Goal: Information Seeking & Learning: Learn about a topic

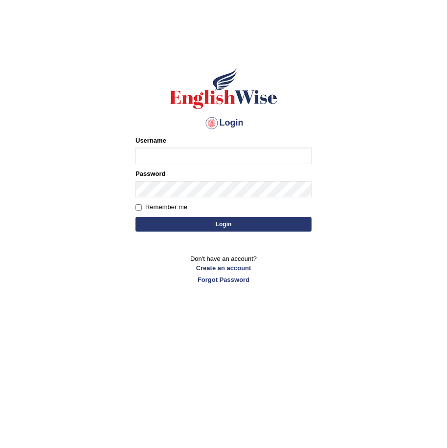
drag, startPoint x: 0, startPoint y: 0, endPoint x: 162, endPoint y: 151, distance: 221.0
click at [162, 151] on input "Username" at bounding box center [223, 156] width 176 height 17
type input "0449148004"
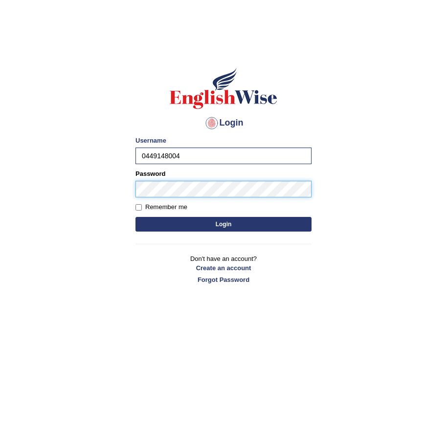
click at [135, 217] on button "Login" at bounding box center [223, 224] width 176 height 15
click at [180, 218] on button "Login" at bounding box center [223, 224] width 176 height 15
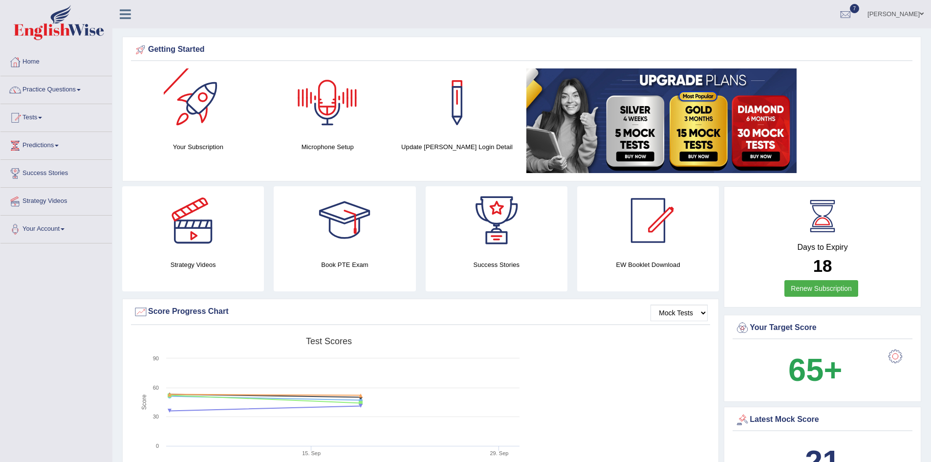
click at [315, 120] on div at bounding box center [327, 102] width 68 height 68
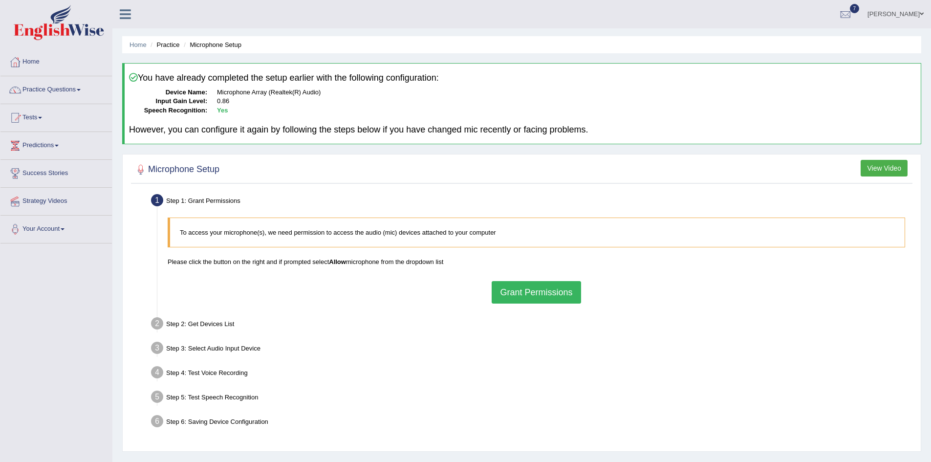
click at [504, 293] on button "Grant Permissions" at bounding box center [536, 292] width 89 height 22
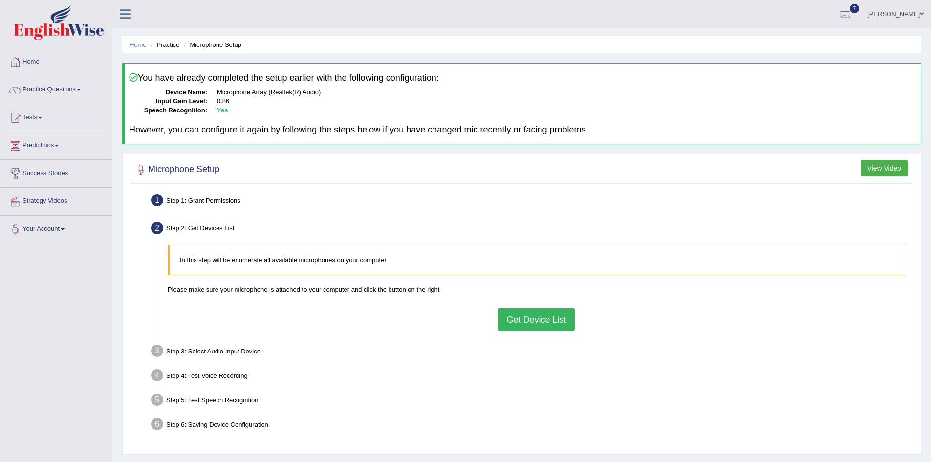
click at [510, 313] on button "Get Device List" at bounding box center [536, 319] width 76 height 22
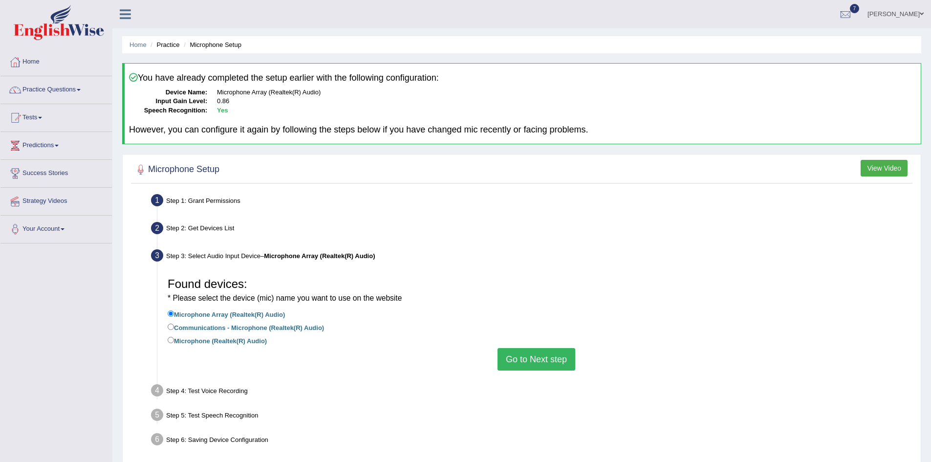
click at [515, 357] on button "Go to Next step" at bounding box center [537, 359] width 78 height 22
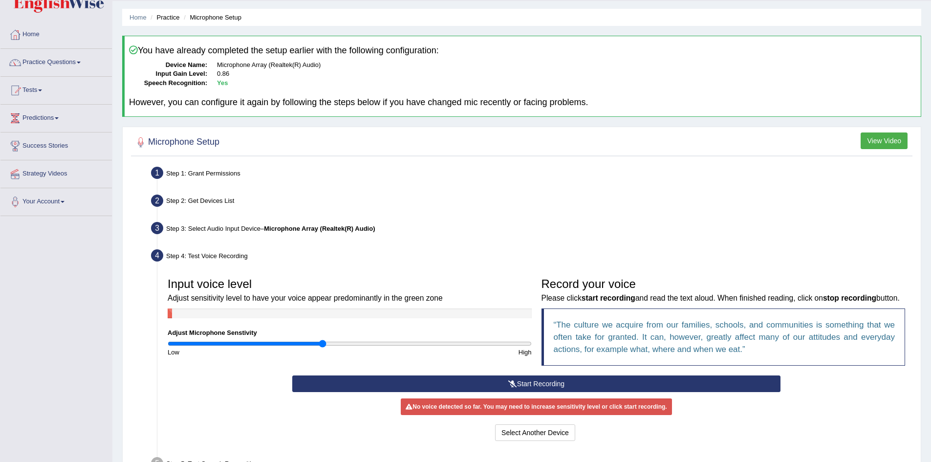
scroll to position [49, 0]
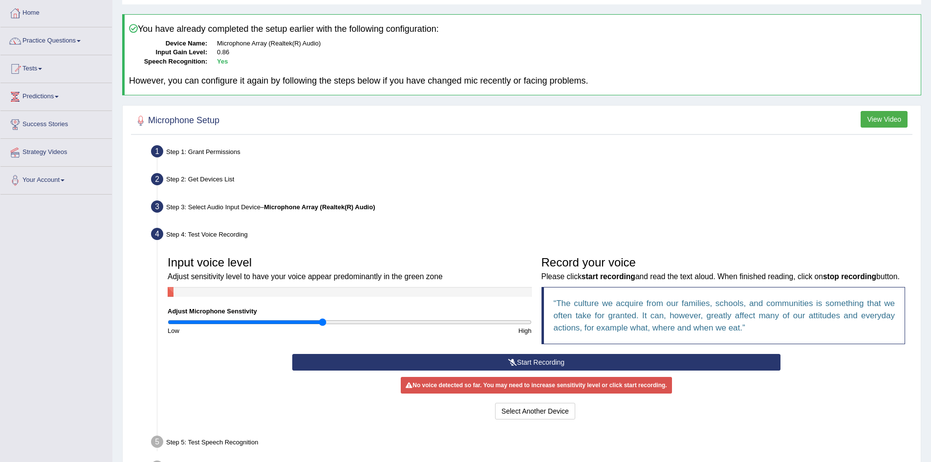
click at [510, 366] on icon at bounding box center [512, 362] width 9 height 7
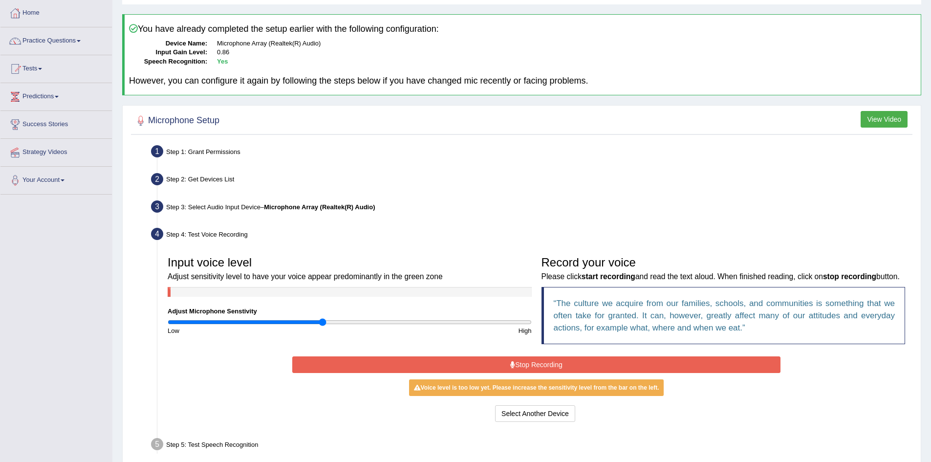
click at [530, 373] on button "Stop Recording" at bounding box center [536, 364] width 488 height 17
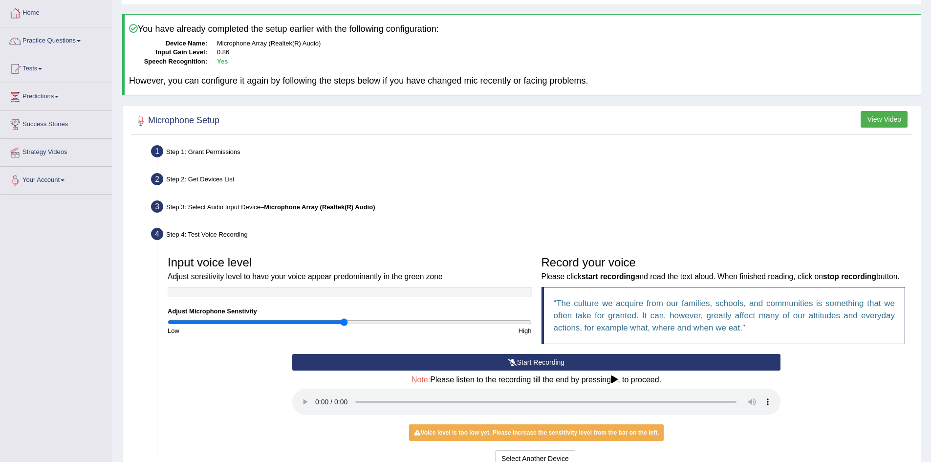
type input "0.98"
click at [343, 323] on input "range" at bounding box center [350, 322] width 364 height 8
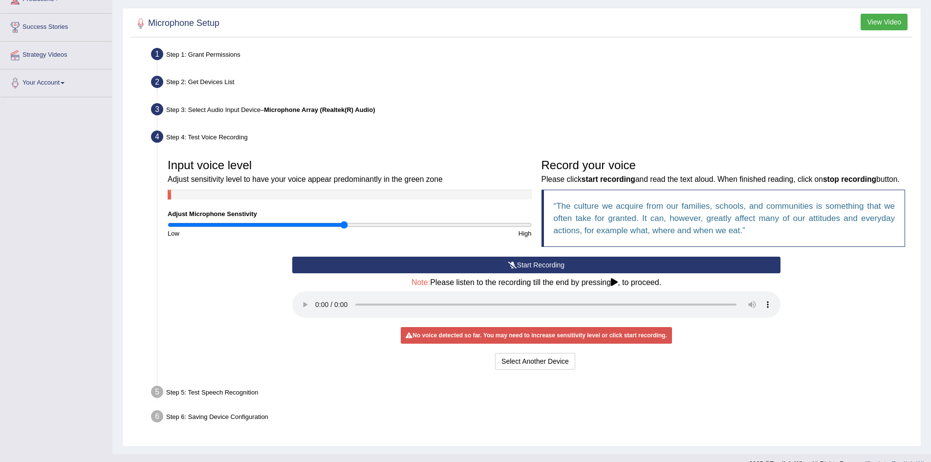
scroll to position [147, 0]
click at [516, 273] on button "Start Recording" at bounding box center [536, 264] width 488 height 17
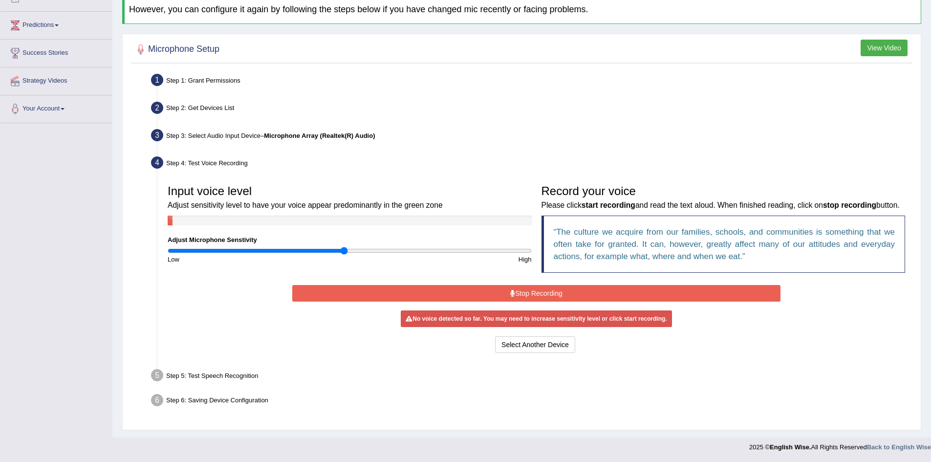
scroll to position [131, 0]
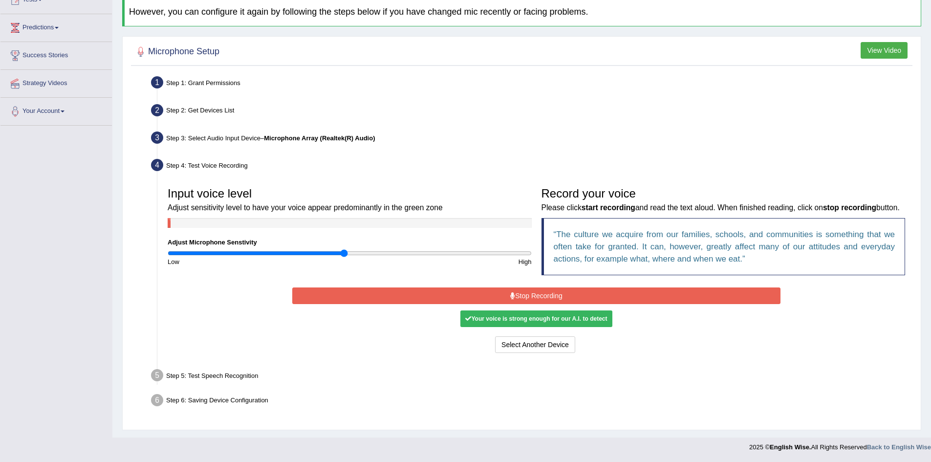
click at [514, 294] on icon at bounding box center [512, 295] width 5 height 7
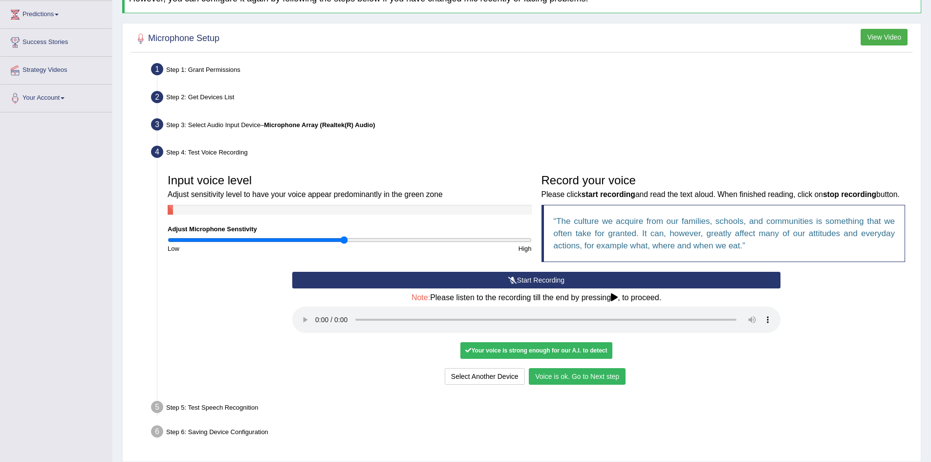
click at [592, 385] on button "Voice is ok. Go to Next step" at bounding box center [577, 376] width 97 height 17
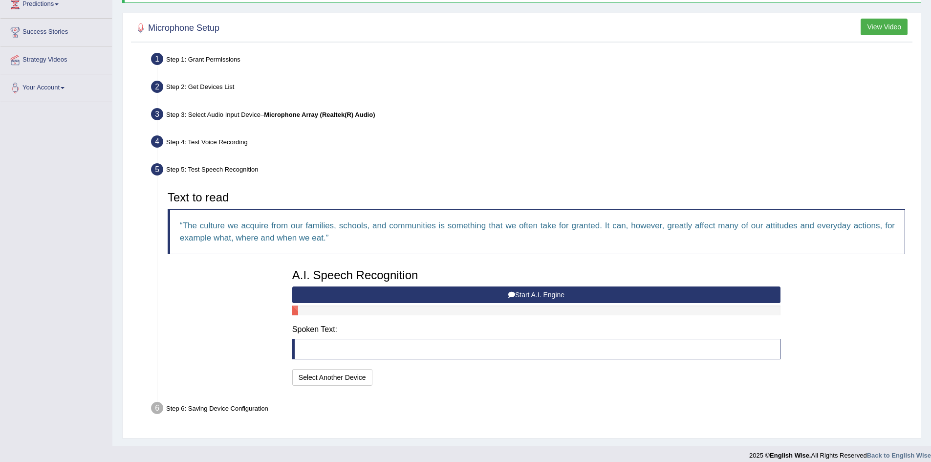
scroll to position [150, 0]
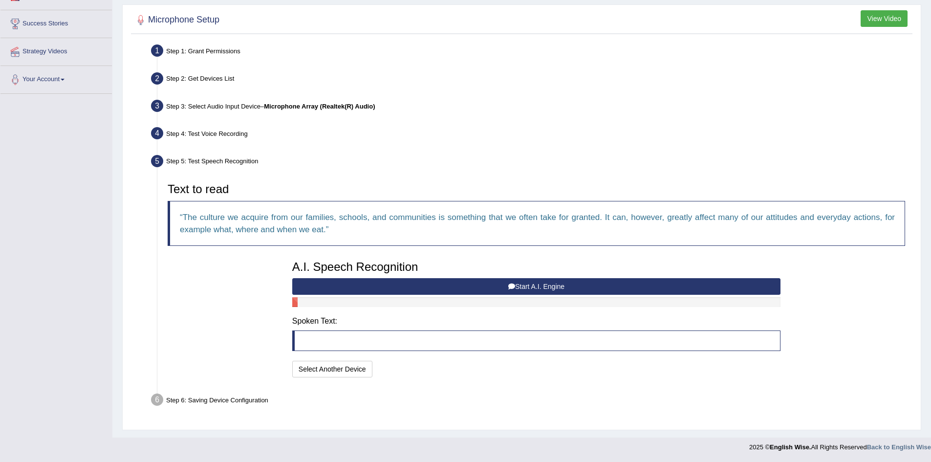
click at [496, 289] on button "Start A.I. Engine" at bounding box center [536, 286] width 488 height 17
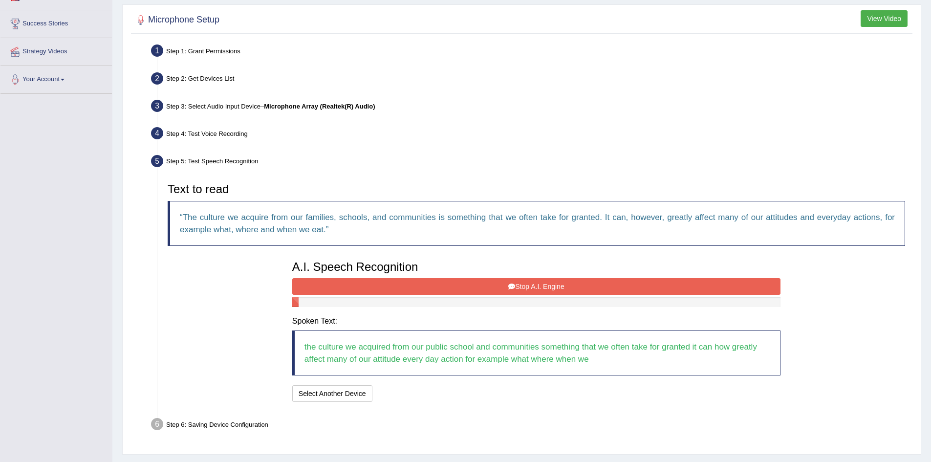
click at [474, 284] on button "Stop A.I. Engine" at bounding box center [536, 286] width 488 height 17
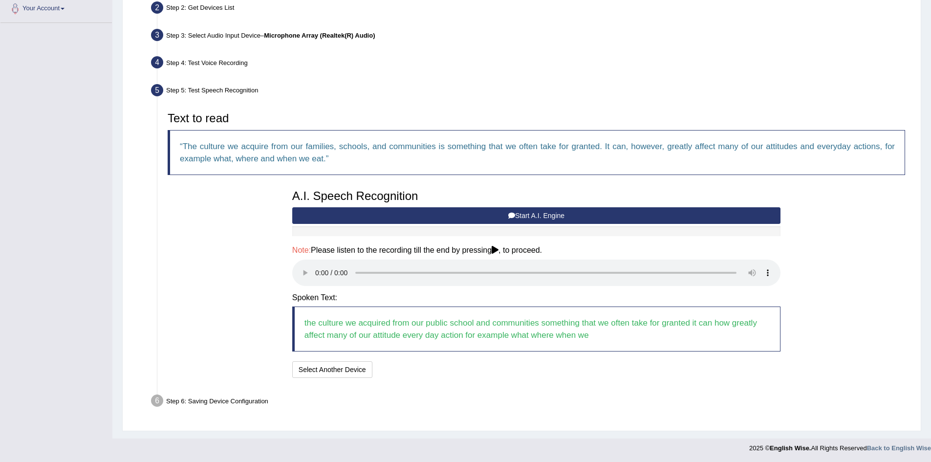
scroll to position [221, 0]
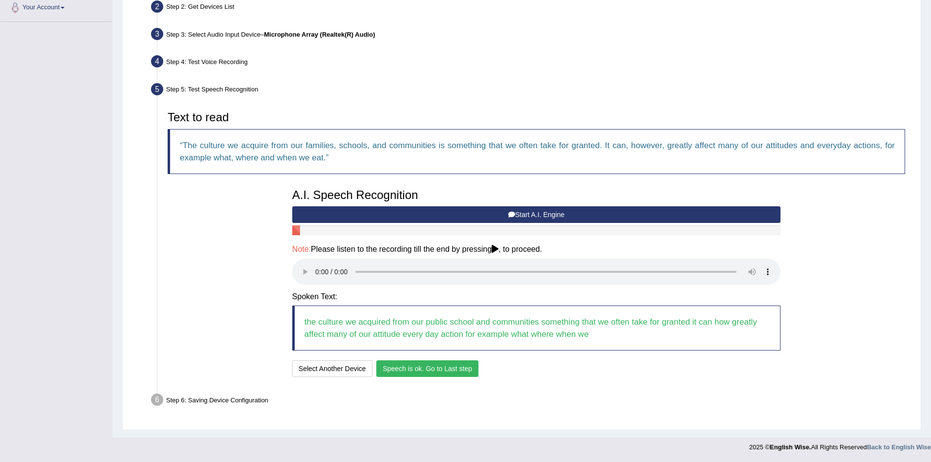
click at [423, 364] on button "Speech is ok. Go to Last step" at bounding box center [427, 368] width 102 height 17
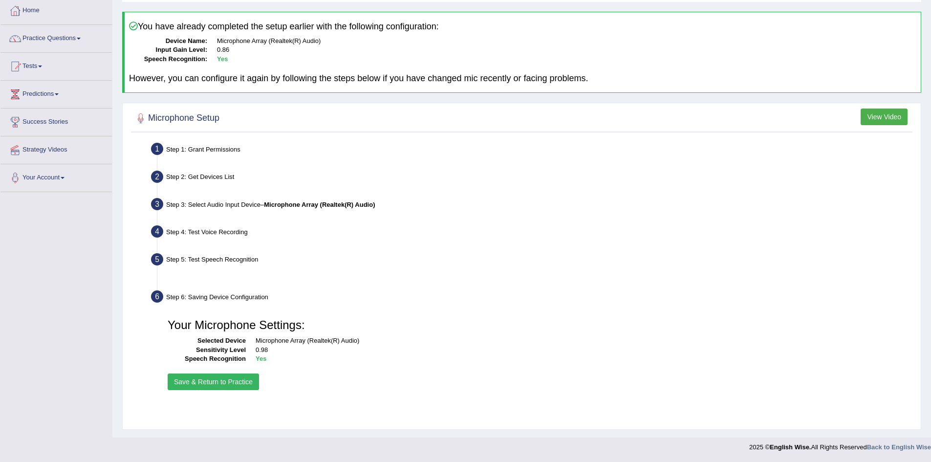
scroll to position [51, 0]
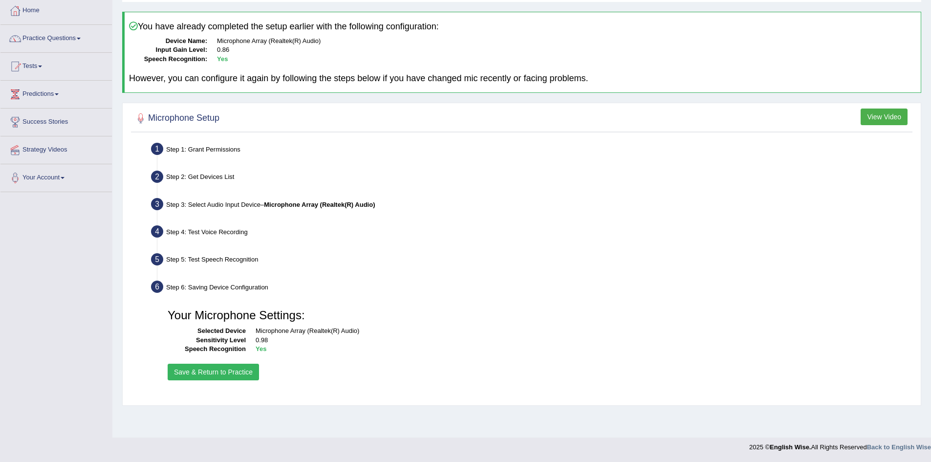
click at [233, 372] on button "Save & Return to Practice" at bounding box center [213, 372] width 91 height 17
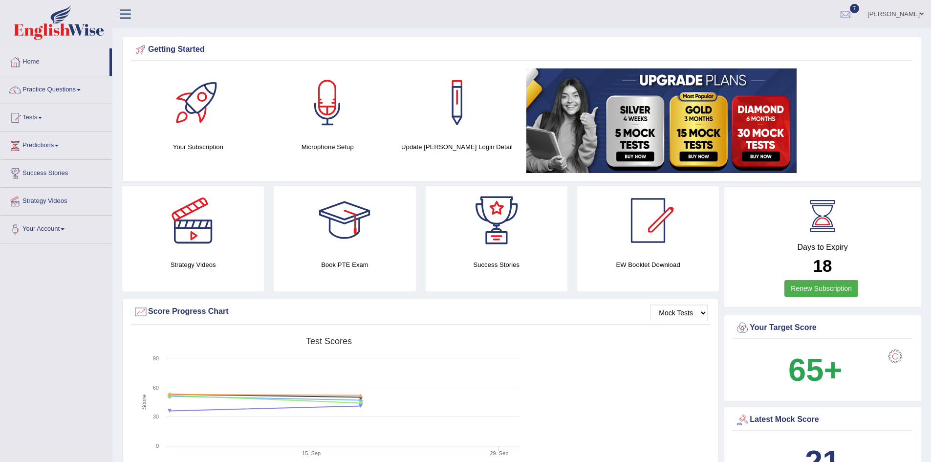
click at [853, 12] on div at bounding box center [845, 14] width 15 height 15
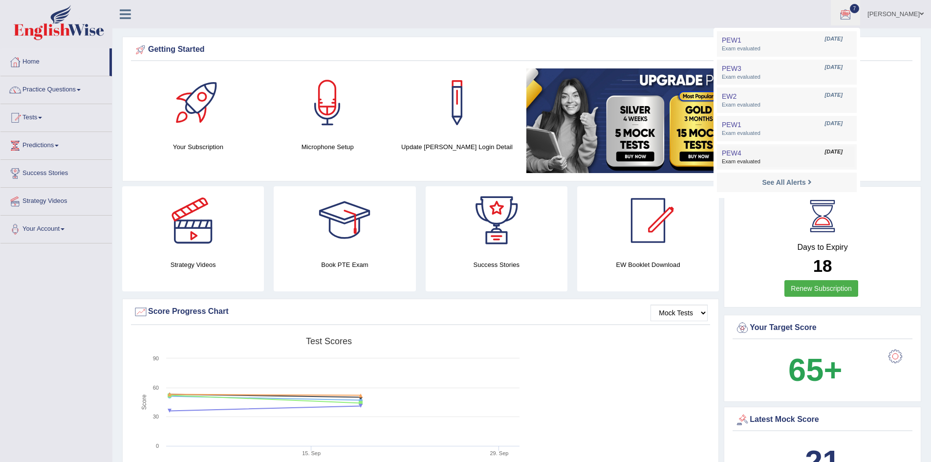
click at [746, 158] on span "Exam evaluated" at bounding box center [787, 162] width 130 height 8
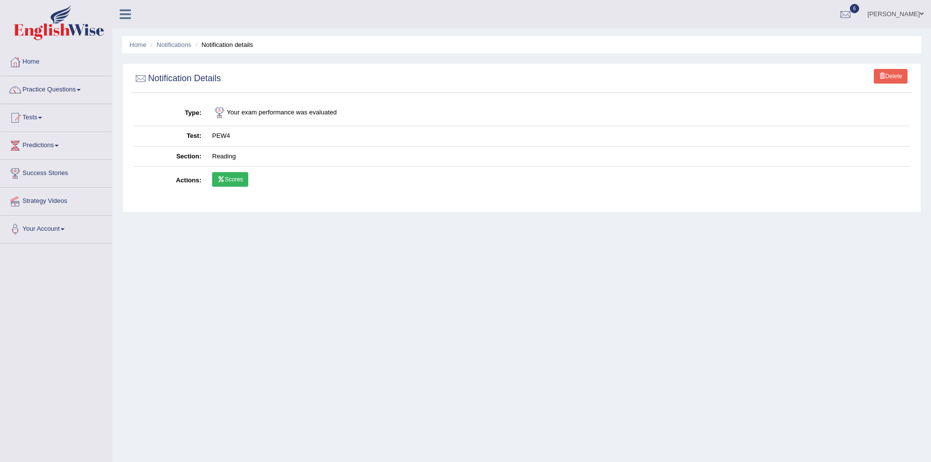
click at [237, 183] on link "Scores" at bounding box center [230, 179] width 36 height 15
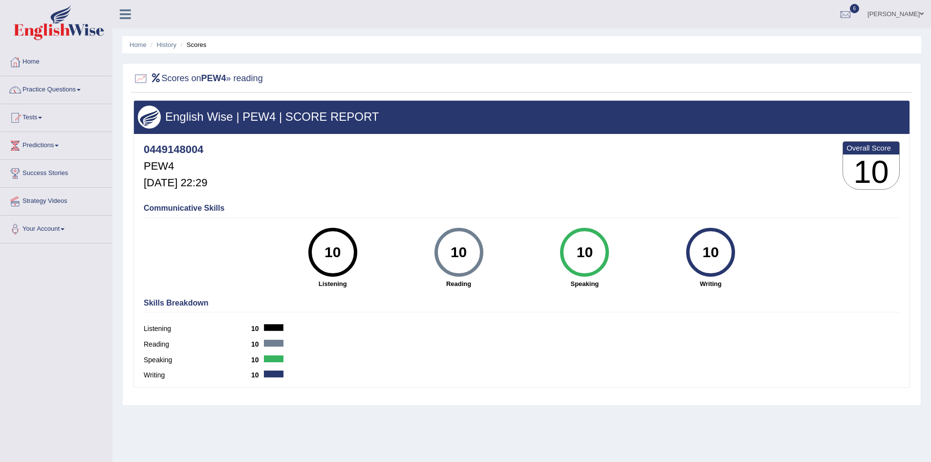
click at [81, 88] on link "Practice Questions" at bounding box center [55, 88] width 111 height 24
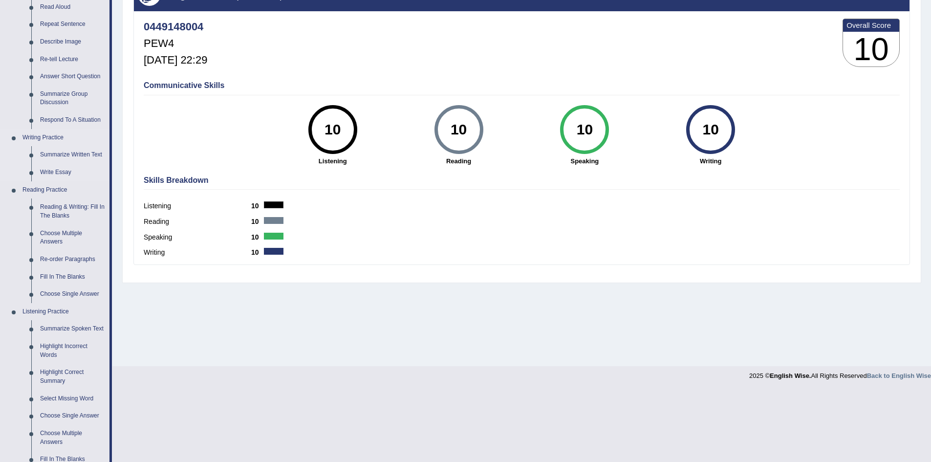
scroll to position [147, 0]
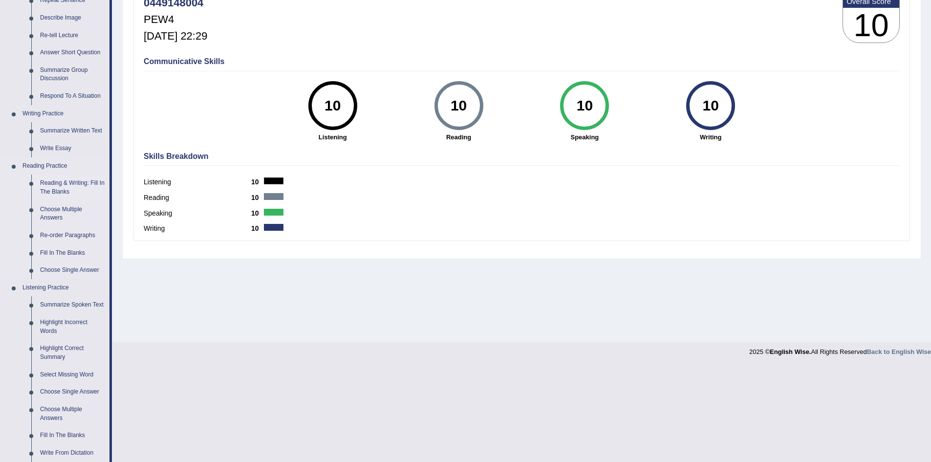
click at [76, 182] on link "Reading & Writing: Fill In The Blanks" at bounding box center [73, 187] width 74 height 26
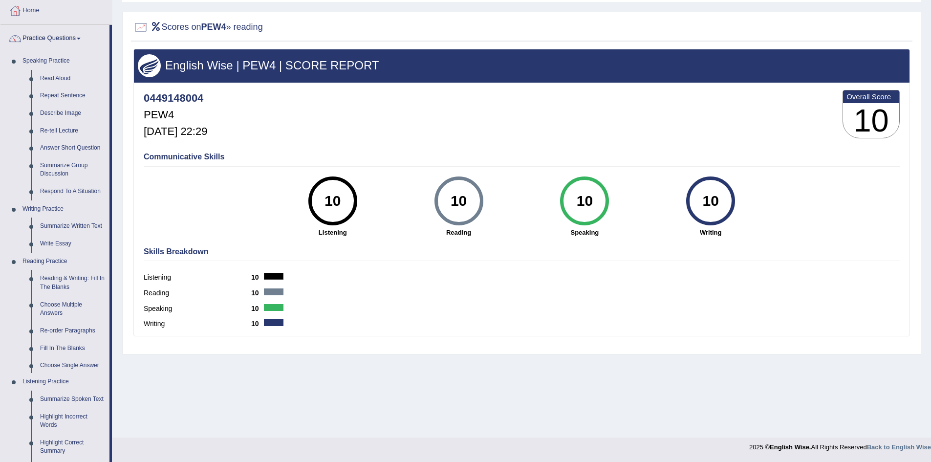
scroll to position [76, 0]
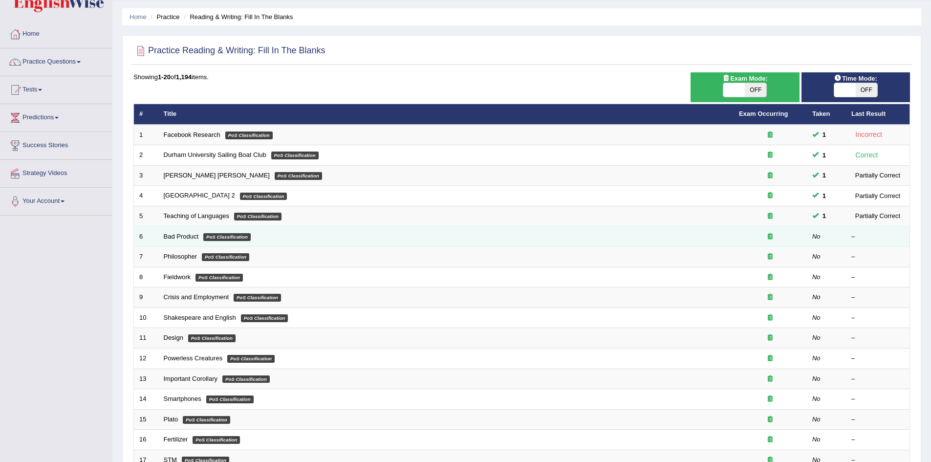
scroll to position [98, 0]
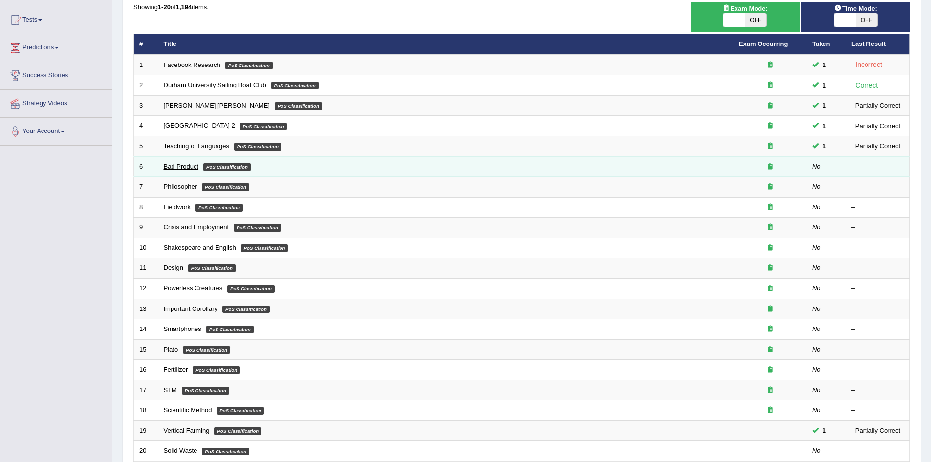
click at [191, 166] on link "Bad Product" at bounding box center [181, 166] width 35 height 7
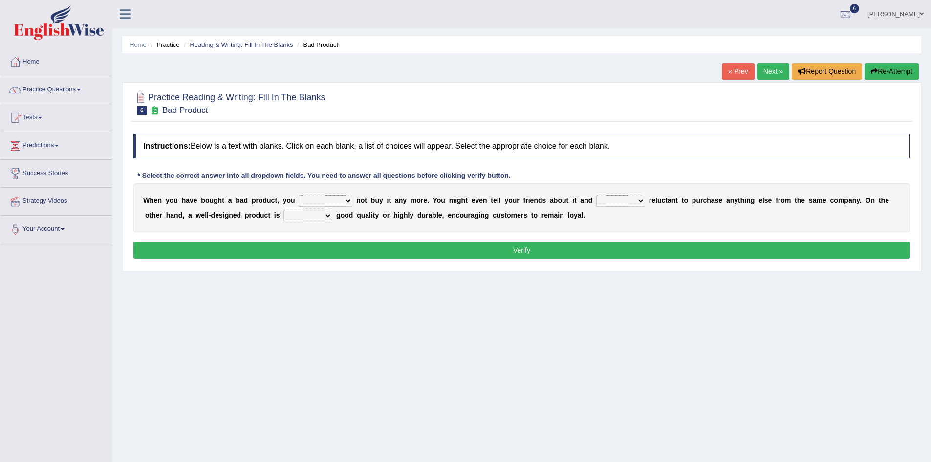
click at [349, 201] on select "would have should have should" at bounding box center [326, 201] width 54 height 12
select select "should"
click at [299, 195] on select "would have should have should" at bounding box center [326, 201] width 54 height 12
click at [640, 200] on select "is are be being" at bounding box center [620, 201] width 49 height 12
select select "be"
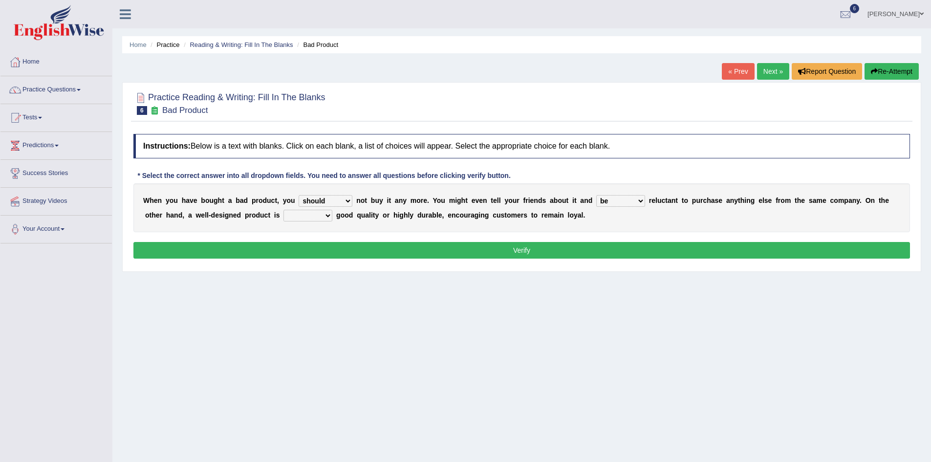
click at [596, 195] on select "is are be being" at bounding box center [620, 201] width 49 height 12
click at [327, 213] on select "both also neither either" at bounding box center [307, 216] width 49 height 12
select select "either"
click at [283, 210] on select "both also neither either" at bounding box center [307, 216] width 49 height 12
click at [432, 251] on button "Verify" at bounding box center [521, 250] width 777 height 17
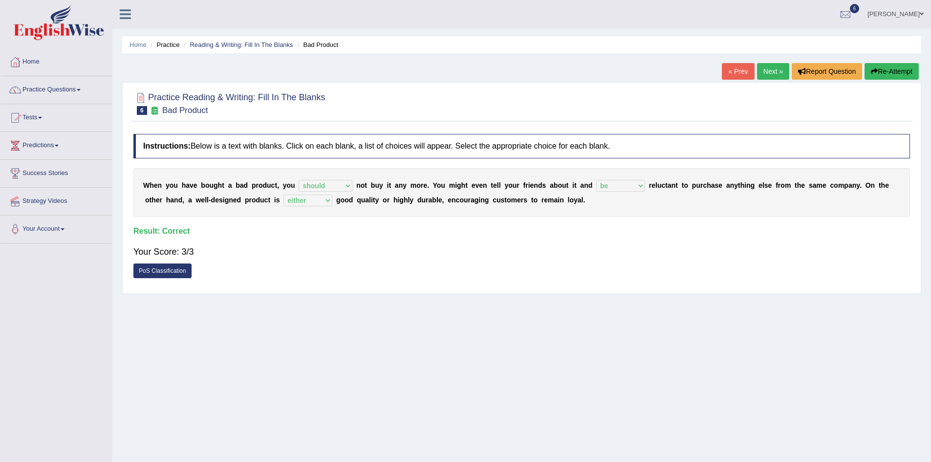
click at [758, 72] on link "Next »" at bounding box center [773, 71] width 32 height 17
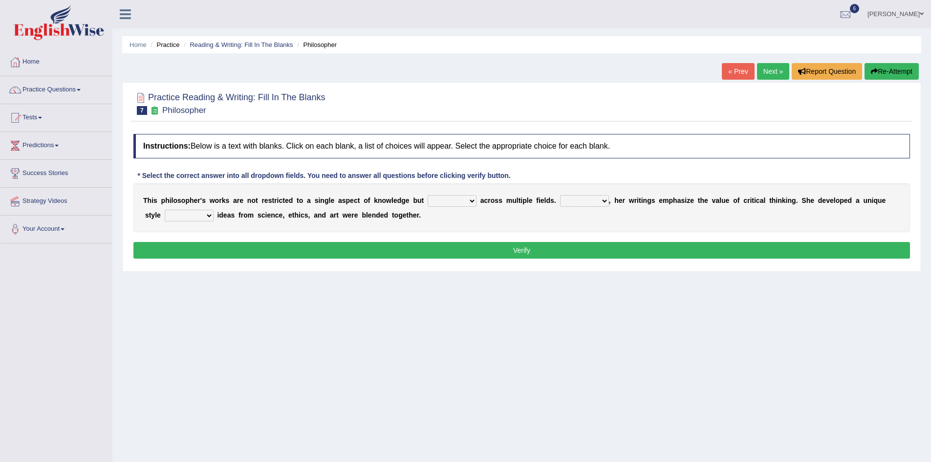
click at [468, 200] on select "constrain contain assemble extend" at bounding box center [452, 201] width 49 height 12
select select "contain"
click at [428, 195] on select "constrain contain assemble extend" at bounding box center [452, 201] width 49 height 12
click at [472, 202] on select "constrain contain assemble extend" at bounding box center [452, 201] width 49 height 12
click at [428, 195] on select "constrain contain assemble extend" at bounding box center [452, 201] width 49 height 12
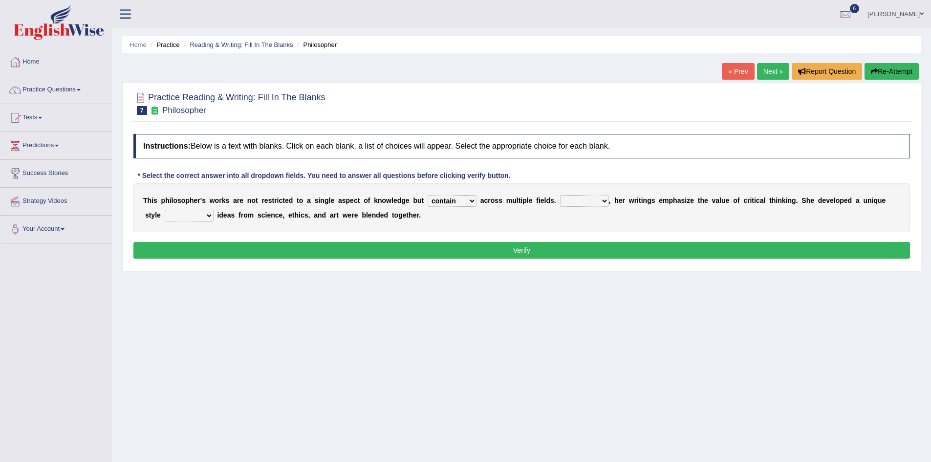
click at [601, 200] on select "Rather So Moreover Likely" at bounding box center [584, 201] width 49 height 12
select select "Moreover"
click at [560, 195] on select "Rather So Moreover Likely" at bounding box center [584, 201] width 49 height 12
click at [207, 217] on select "in that that which in which" at bounding box center [189, 216] width 49 height 12
select select "in which"
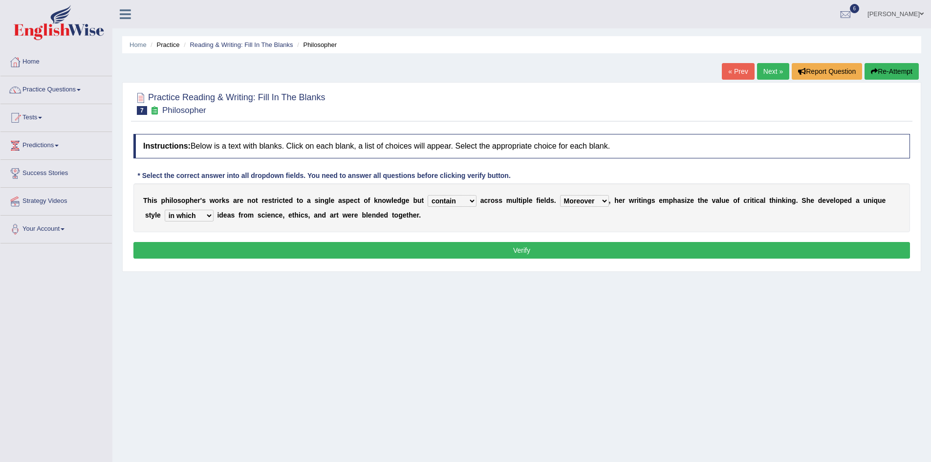
click at [165, 210] on select "in that that which in which" at bounding box center [189, 216] width 49 height 12
click at [295, 253] on button "Verify" at bounding box center [521, 250] width 777 height 17
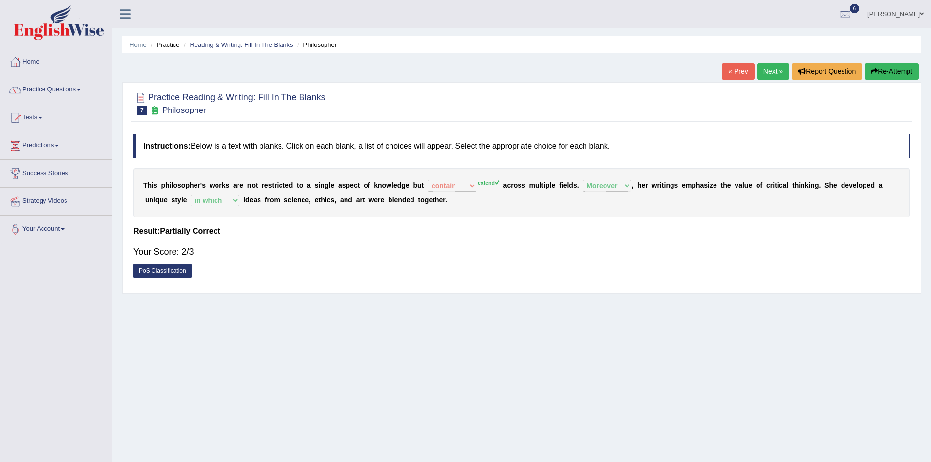
click at [776, 75] on link "Next »" at bounding box center [773, 71] width 32 height 17
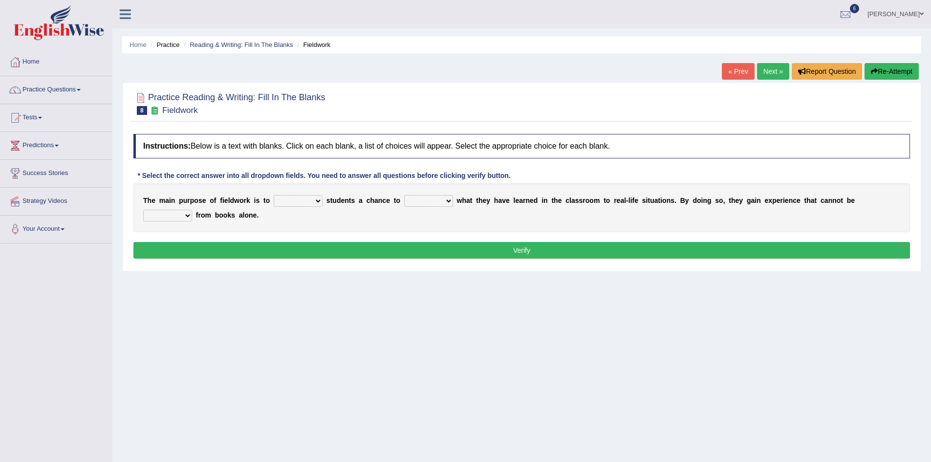
click at [318, 199] on select "resemble stow rave offer" at bounding box center [298, 201] width 49 height 12
select select "offer"
click at [274, 195] on select "resemble stow rave offer" at bounding box center [298, 201] width 49 height 12
click at [443, 199] on select "compare align apply dismount" at bounding box center [428, 201] width 49 height 12
select select "compare"
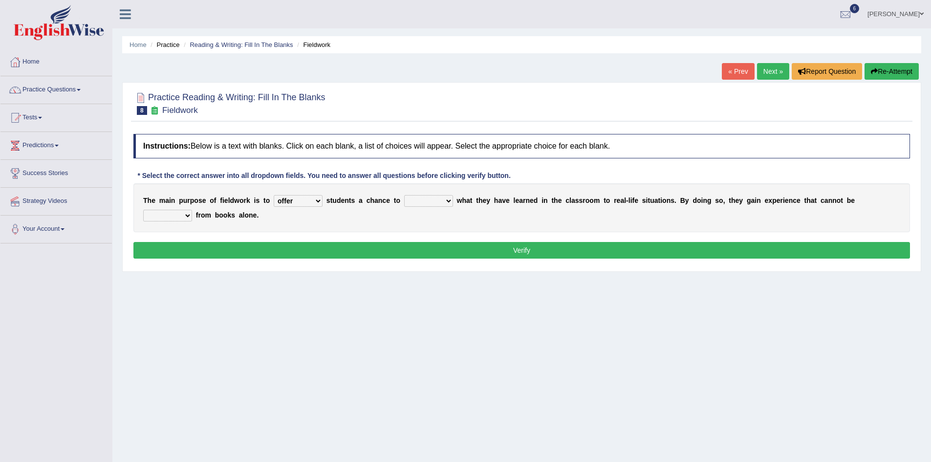
click at [404, 195] on select "compare align apply dismount" at bounding box center [428, 201] width 49 height 12
click at [183, 216] on select "originated prepared obtained touted" at bounding box center [167, 216] width 49 height 12
select select "obtained"
click at [143, 210] on select "originated prepared obtained touted" at bounding box center [167, 216] width 49 height 12
click at [327, 255] on button "Verify" at bounding box center [521, 250] width 777 height 17
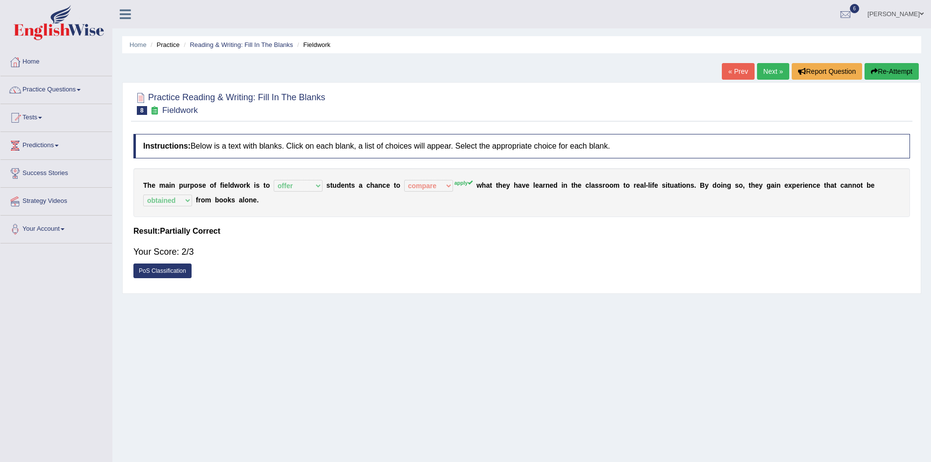
click at [767, 71] on link "Next »" at bounding box center [773, 71] width 32 height 17
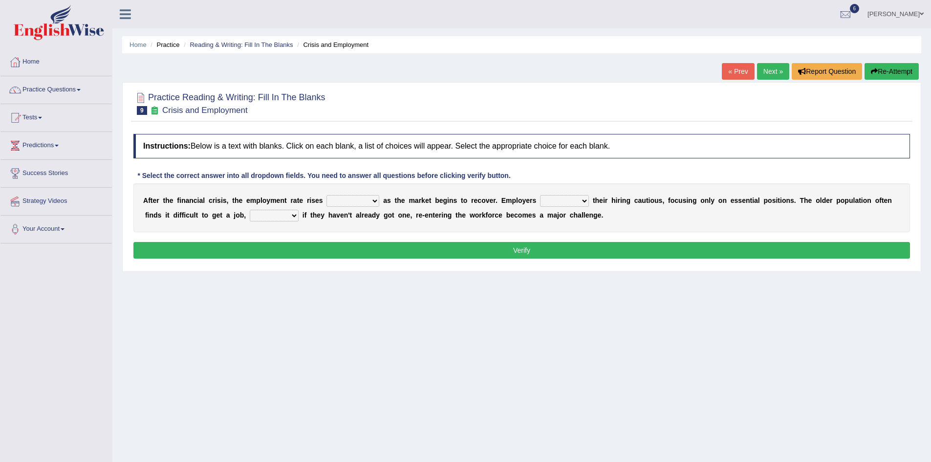
click at [374, 199] on select "normally conversely strenuously sharply" at bounding box center [353, 201] width 53 height 12
select select "conversely"
click at [327, 195] on select "normally conversely strenuously sharply" at bounding box center [353, 201] width 53 height 12
click at [584, 200] on select "keeping kept keep are kept" at bounding box center [564, 201] width 49 height 12
click at [540, 195] on select "keeping kept keep are kept" at bounding box center [564, 201] width 49 height 12
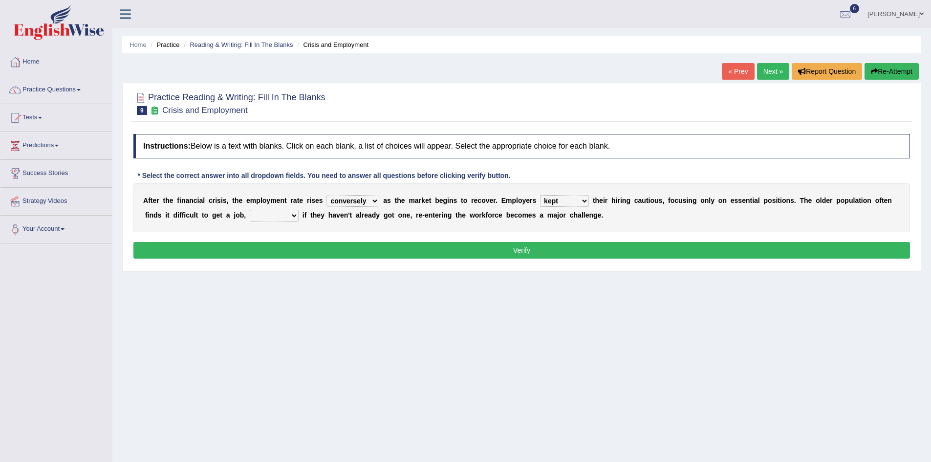
click at [584, 198] on select "keeping kept keep are kept" at bounding box center [564, 201] width 49 height 12
select select "keeping"
click at [540, 195] on select "keeping kept keep are kept" at bounding box center [564, 201] width 49 height 12
click at [291, 214] on select "although while then because" at bounding box center [274, 216] width 49 height 12
select select "although"
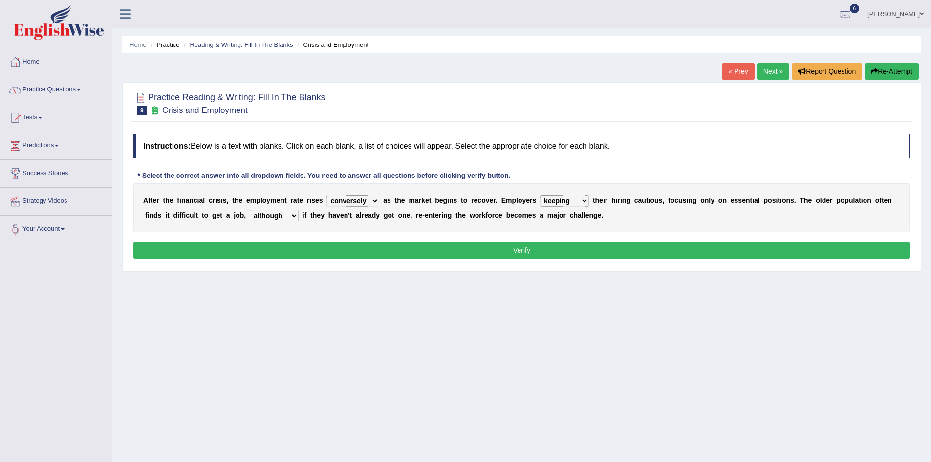
click at [250, 210] on select "although while then because" at bounding box center [274, 216] width 49 height 12
click at [325, 241] on div "Instructions: Below is a text with blanks. Click on each blank, a list of choic…" at bounding box center [522, 197] width 782 height 137
click at [327, 246] on button "Verify" at bounding box center [521, 250] width 777 height 17
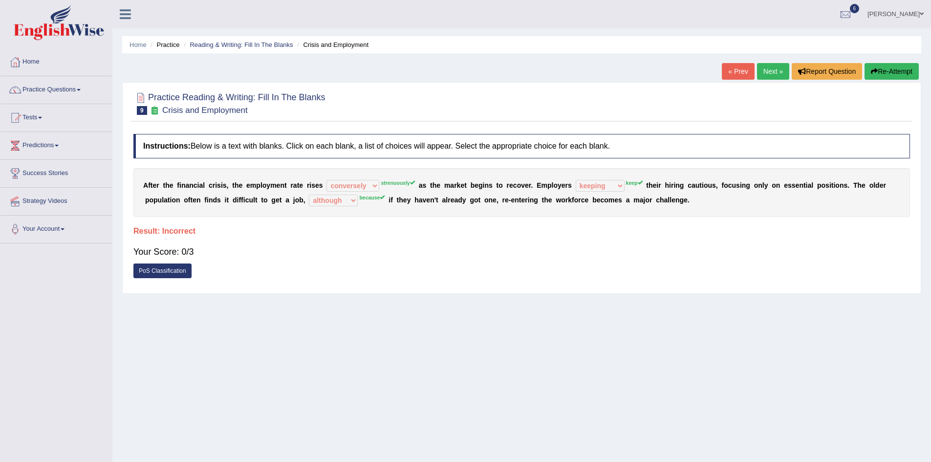
click at [775, 69] on link "Next »" at bounding box center [773, 71] width 32 height 17
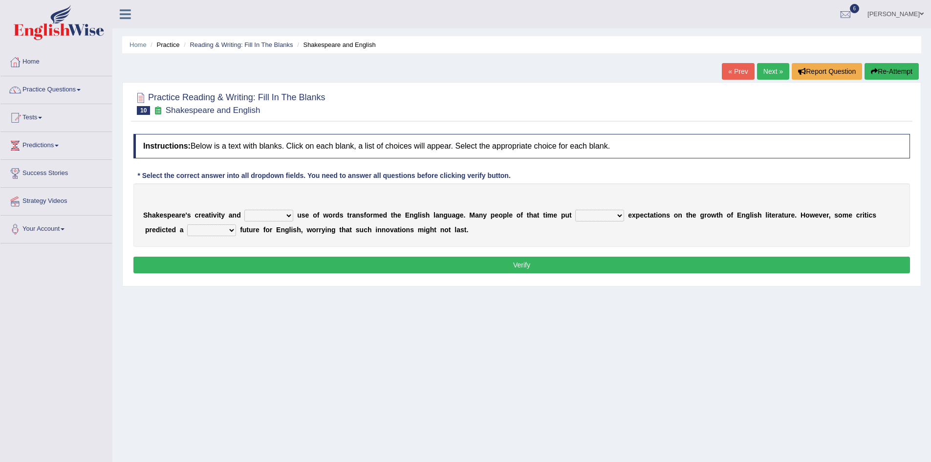
click at [286, 213] on select "idealized intensive fancied inventive" at bounding box center [268, 216] width 49 height 12
select select "inventive"
click at [244, 210] on select "idealized intensive fancied inventive" at bounding box center [268, 216] width 49 height 12
click at [618, 215] on select "wide much high more" at bounding box center [599, 216] width 49 height 12
click at [574, 267] on button "Verify" at bounding box center [521, 265] width 777 height 17
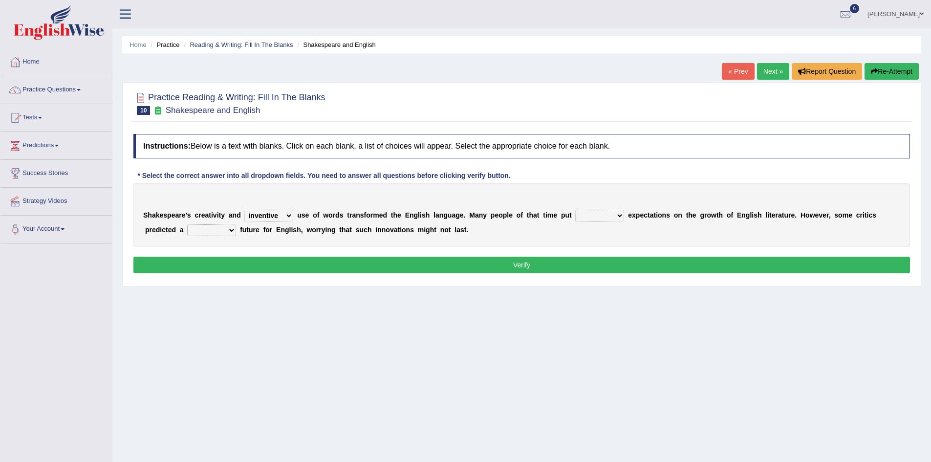
click at [620, 215] on select "wide much high more" at bounding box center [599, 216] width 49 height 12
select select "high"
click at [575, 210] on select "wide much high more" at bounding box center [599, 216] width 49 height 12
click at [227, 228] on select "monetary promising irresistible daunting" at bounding box center [211, 230] width 49 height 12
select select "monetary"
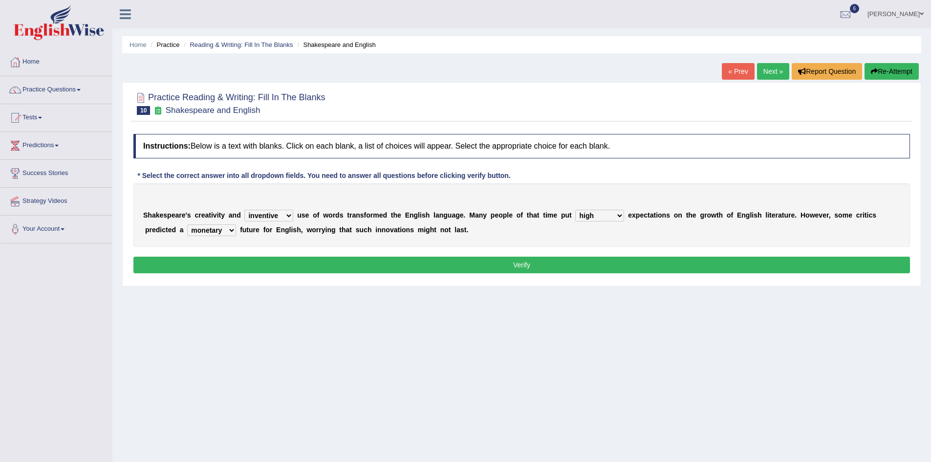
click at [187, 224] on select "monetary promising irresistible daunting" at bounding box center [211, 230] width 49 height 12
click at [245, 258] on button "Verify" at bounding box center [521, 265] width 777 height 17
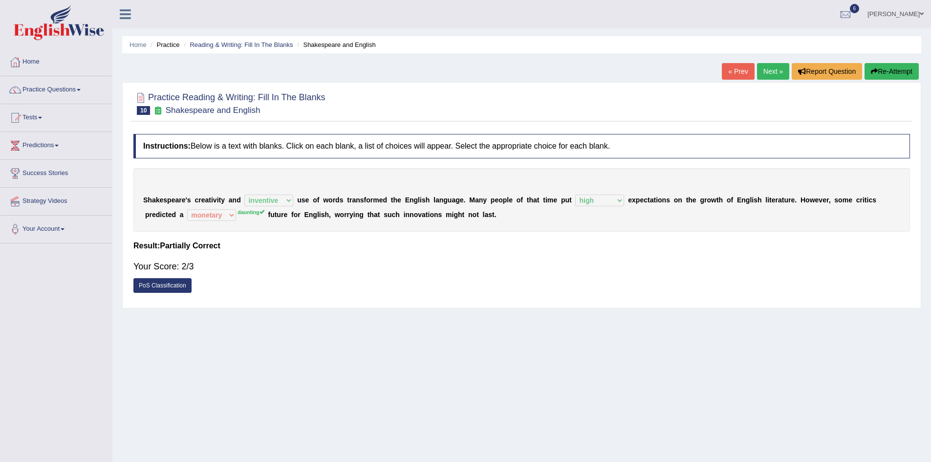
click at [762, 71] on link "Next »" at bounding box center [773, 71] width 32 height 17
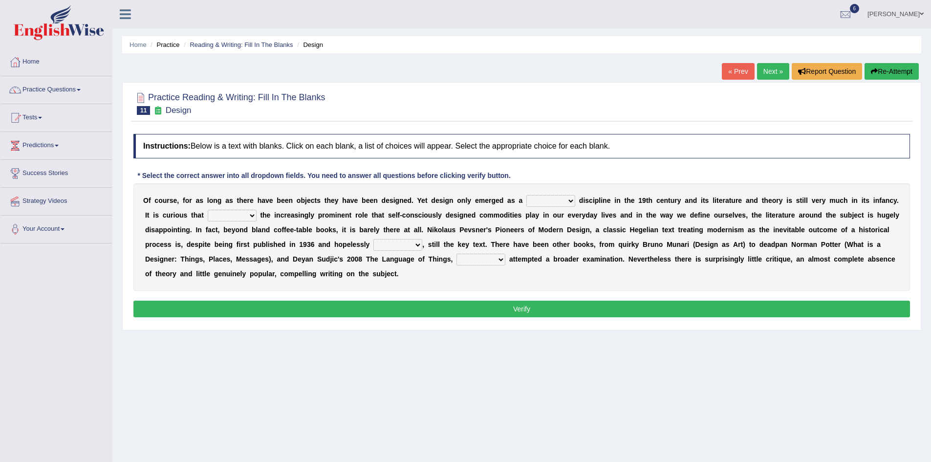
click at [570, 200] on select "bilateral ubiquitous foremost dedicated" at bounding box center [550, 201] width 49 height 12
click at [526, 195] on select "bilateral ubiquitous foremost dedicated" at bounding box center [550, 201] width 49 height 12
click at [570, 202] on select "bilateral ubiquitous foremost dedicated" at bounding box center [550, 201] width 49 height 12
select select "foremost"
click at [526, 195] on select "bilateral ubiquitous foremost dedicated" at bounding box center [550, 201] width 49 height 12
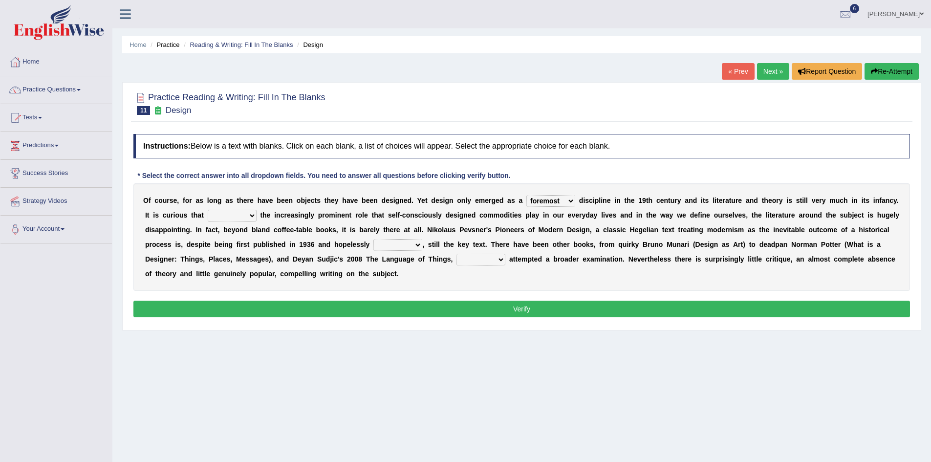
click at [251, 215] on select "since despite within through" at bounding box center [232, 216] width 49 height 12
select select "despite"
click at [208, 210] on select "since despite within through" at bounding box center [232, 216] width 49 height 12
click at [416, 245] on select "dates dating date dated" at bounding box center [397, 245] width 49 height 12
select select "dated"
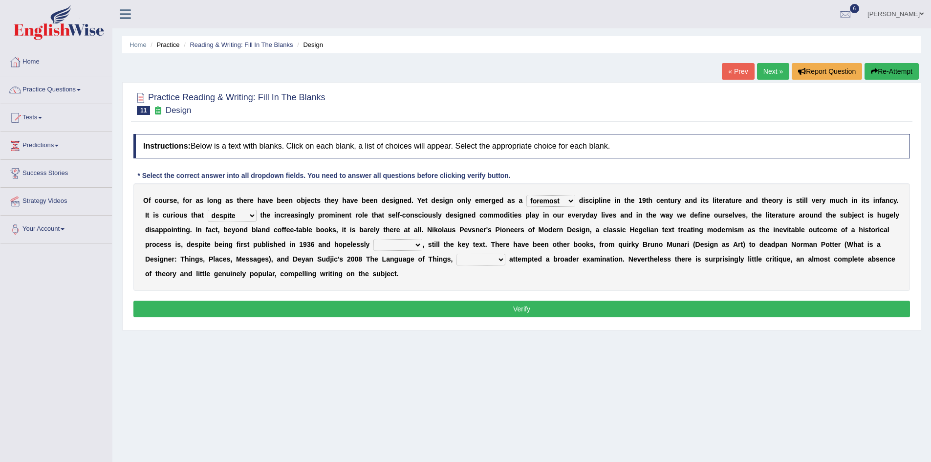
click at [373, 239] on select "dates dating date dated" at bounding box center [397, 245] width 49 height 12
click at [418, 246] on select "dates dating date dated" at bounding box center [397, 245] width 49 height 12
click at [373, 239] on select "dates dating date dated" at bounding box center [397, 245] width 49 height 12
click at [498, 259] on select "which then however as" at bounding box center [481, 260] width 49 height 12
select select "which"
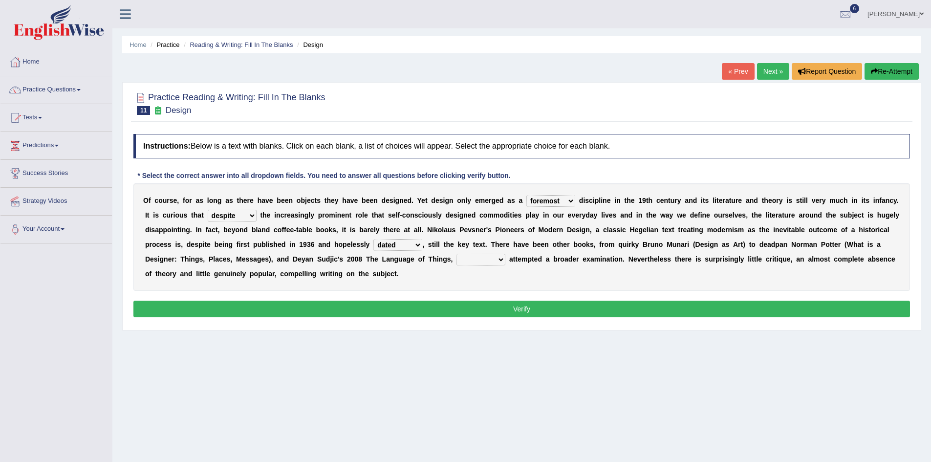
click at [457, 254] on select "which then however as" at bounding box center [481, 260] width 49 height 12
click at [503, 305] on button "Verify" at bounding box center [521, 309] width 777 height 17
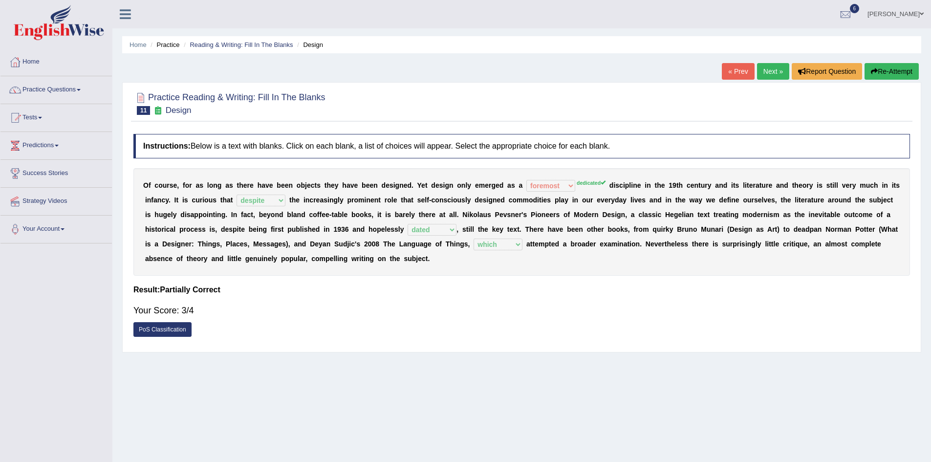
click at [774, 67] on link "Next »" at bounding box center [773, 71] width 32 height 17
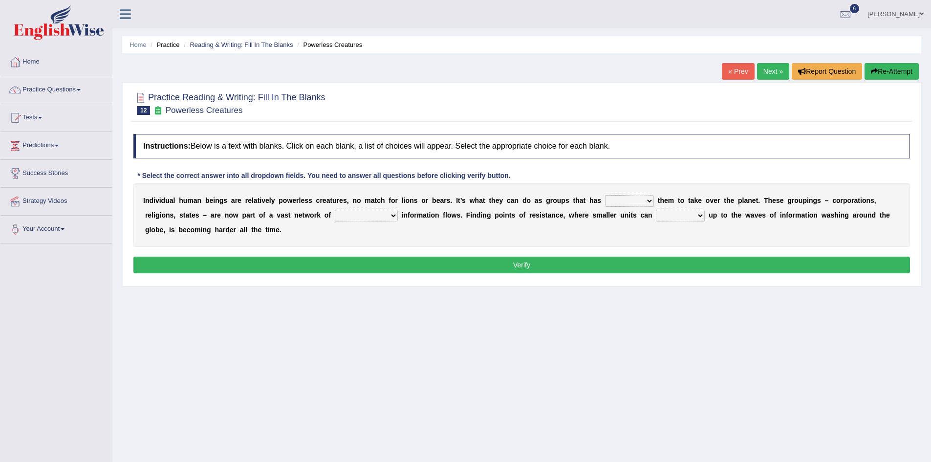
click at [650, 200] on select "enabled contended embodied conjured" at bounding box center [629, 201] width 49 height 12
select select "conjured"
click at [605, 195] on select "enabled contended embodied conjured" at bounding box center [629, 201] width 49 height 12
click at [393, 217] on select "interconnected overlapping fastened exploited" at bounding box center [366, 216] width 63 height 12
select select "exploited"
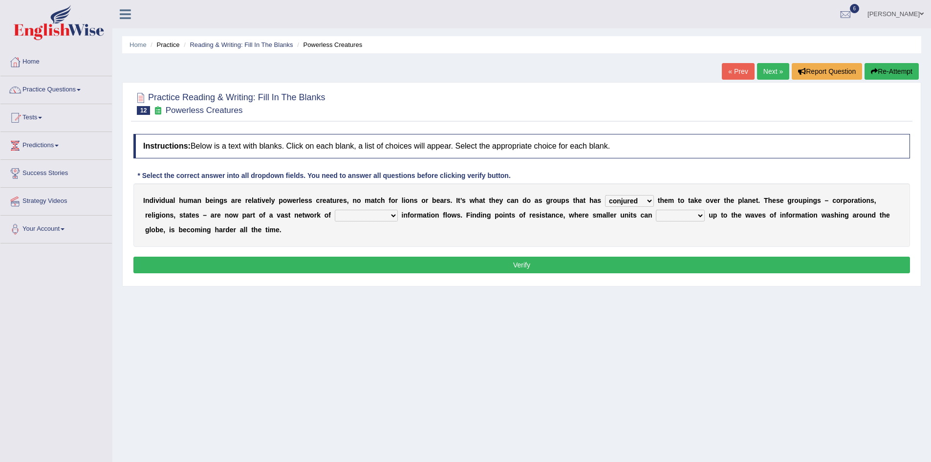
click at [335, 210] on select "interconnected overlapping fastened exploited" at bounding box center [366, 216] width 63 height 12
click at [698, 216] on select "stand raise hail pump" at bounding box center [680, 216] width 49 height 12
select select "stand"
click at [656, 210] on select "stand raise hail pump" at bounding box center [680, 216] width 49 height 12
click at [634, 266] on button "Verify" at bounding box center [521, 265] width 777 height 17
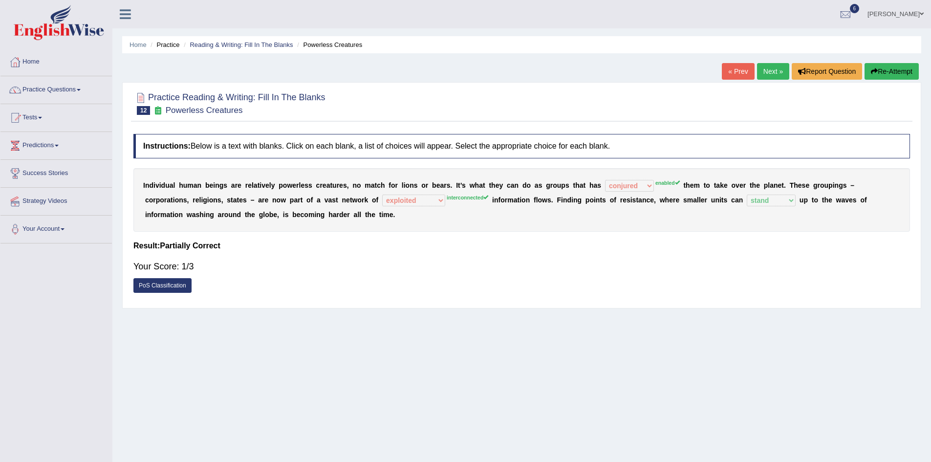
click at [770, 72] on link "Next »" at bounding box center [773, 71] width 32 height 17
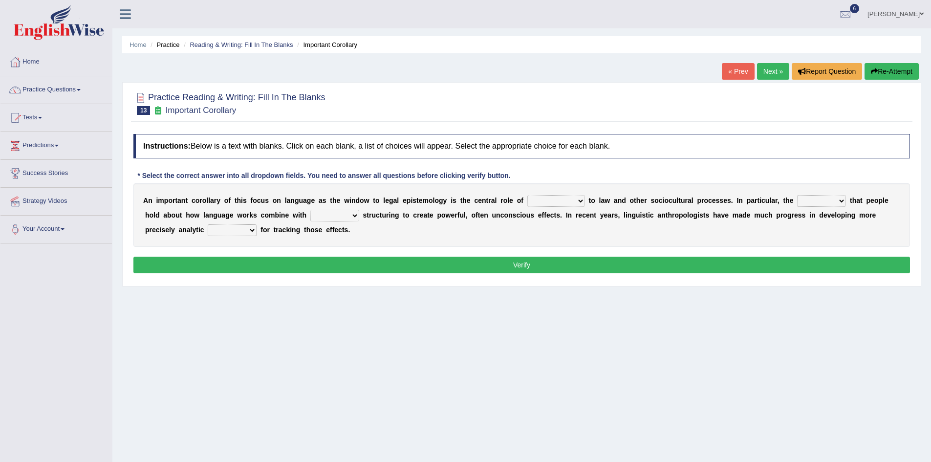
click at [578, 200] on select "discourse epoch dialect acquaintance" at bounding box center [556, 201] width 58 height 12
select select "dialect"
click at [527, 195] on select "discourse epoch dialect acquaintance" at bounding box center [556, 201] width 58 height 12
click at [841, 201] on select "deviation besmirch consent ideas" at bounding box center [821, 201] width 49 height 12
click at [797, 195] on select "deviation besmirch consent ideas" at bounding box center [821, 201] width 49 height 12
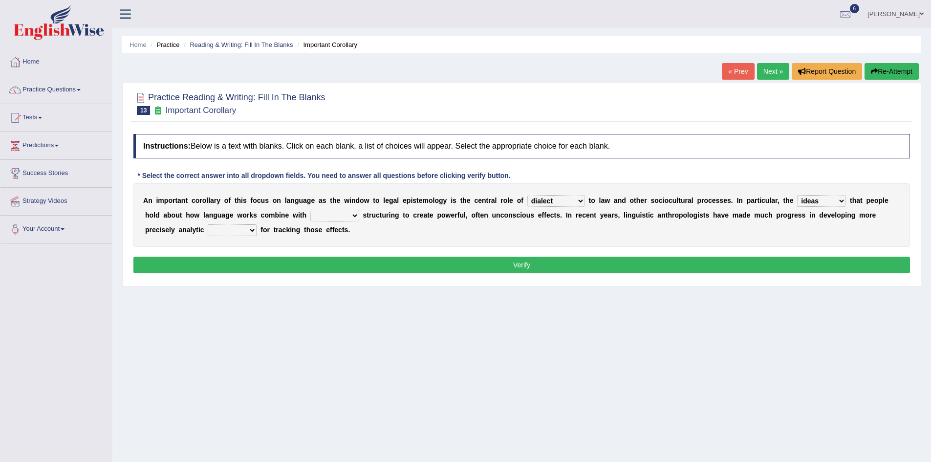
click at [838, 200] on select "deviation besmirch consent ideas" at bounding box center [821, 201] width 49 height 12
select select "consent"
click at [797, 195] on select "deviation besmirch consent ideas" at bounding box center [821, 201] width 49 height 12
click at [355, 212] on select "mandatory linguistic legitimate customary" at bounding box center [334, 216] width 49 height 12
select select "linguistic"
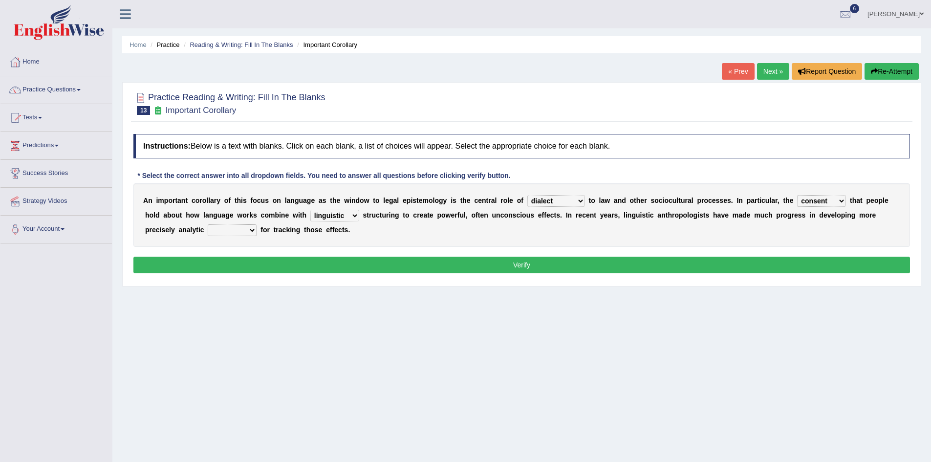
click at [310, 210] on select "mandatory linguistic legitimate customary" at bounding box center [334, 216] width 49 height 12
click at [351, 215] on select "mandatory linguistic legitimate customary" at bounding box center [334, 216] width 49 height 12
click at [310, 210] on select "mandatory linguistic legitimate customary" at bounding box center [334, 216] width 49 height 12
click at [252, 230] on select "tools appetite albums stroke" at bounding box center [232, 230] width 49 height 12
select select "tools"
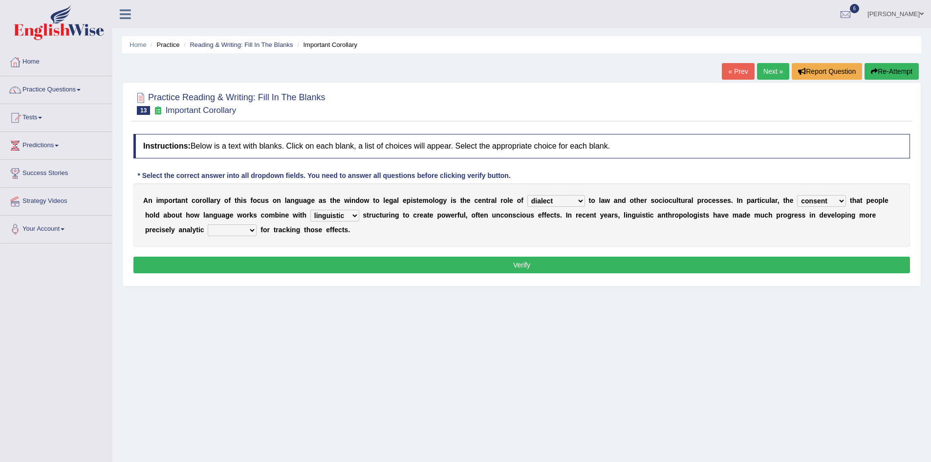
click at [208, 224] on select "tools appetite albums stroke" at bounding box center [232, 230] width 49 height 12
click at [579, 200] on select "discourse epoch dialect acquaintance" at bounding box center [556, 201] width 58 height 12
click at [527, 195] on select "discourse epoch dialect acquaintance" at bounding box center [556, 201] width 58 height 12
click at [534, 265] on button "Verify" at bounding box center [521, 265] width 777 height 17
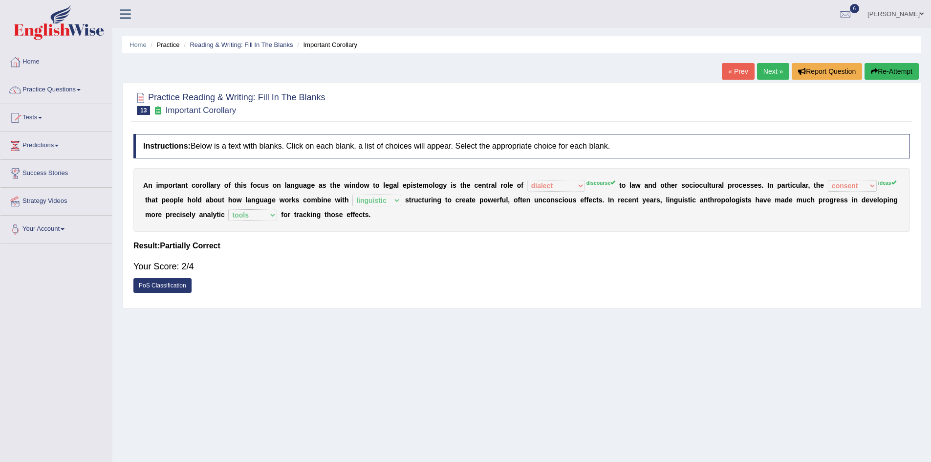
click at [774, 73] on link "Next »" at bounding box center [773, 71] width 32 height 17
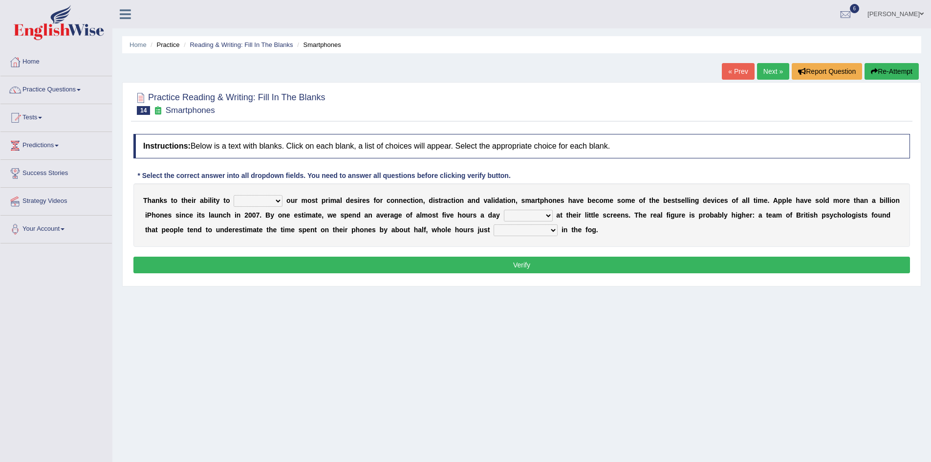
click at [276, 200] on select "hijack describe sharpen conserve" at bounding box center [258, 201] width 49 height 12
click at [320, 301] on div "Home Practice Reading & Writing: Fill In The Blanks Smartphones « Prev Next » R…" at bounding box center [521, 244] width 819 height 489
click at [277, 199] on select "hijack describe sharpen conserve" at bounding box center [258, 201] width 49 height 12
select select "conserve"
click at [234, 195] on select "hijack describe sharpen conserve" at bounding box center [258, 201] width 49 height 12
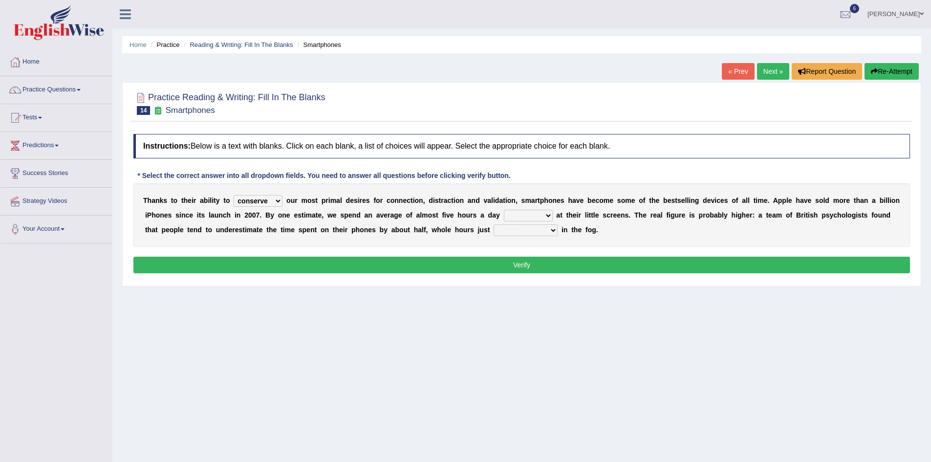
click at [549, 215] on select "watching waggling snoring staring" at bounding box center [528, 216] width 49 height 12
select select "watching"
click at [504, 210] on select "watching waggling snoring staring" at bounding box center [528, 216] width 49 height 12
click at [549, 228] on select "has evaporated evaporating evaporate evaporates" at bounding box center [526, 230] width 64 height 12
select select "evaporates"
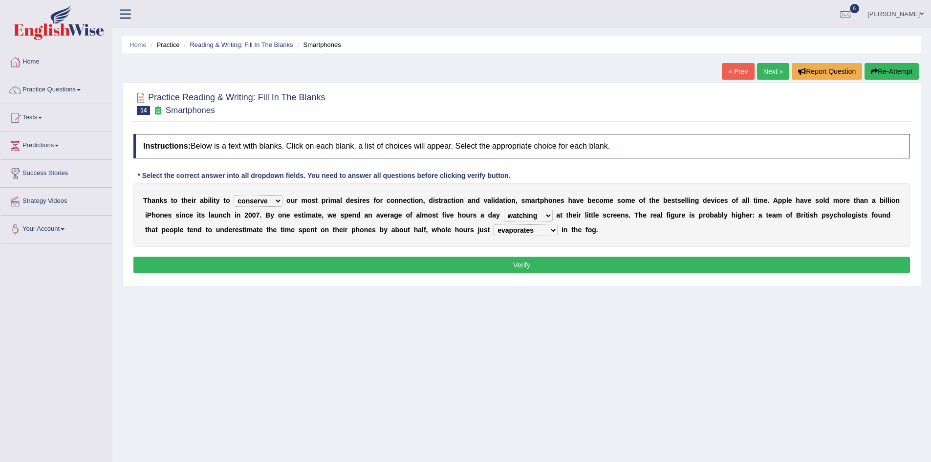
click at [494, 224] on select "has evaporated evaporating evaporate evaporates" at bounding box center [526, 230] width 64 height 12
click at [550, 266] on button "Verify" at bounding box center [521, 265] width 777 height 17
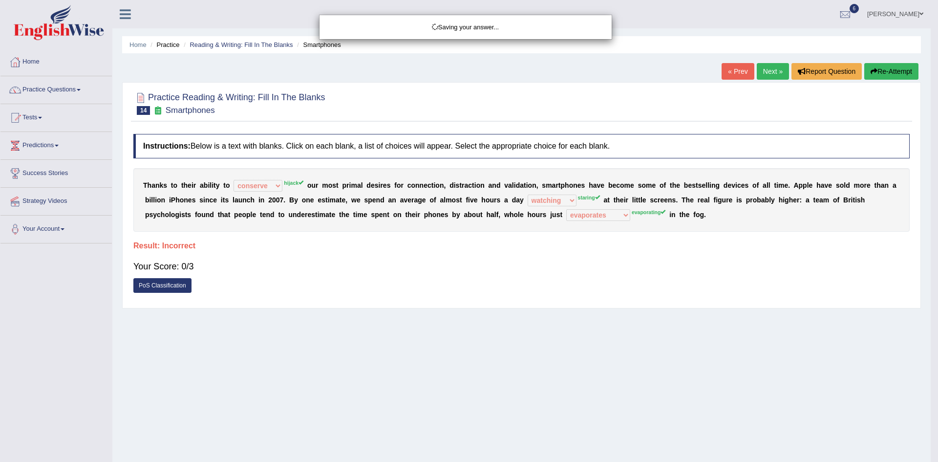
click at [764, 73] on div "Saving your answer..." at bounding box center [469, 231] width 938 height 462
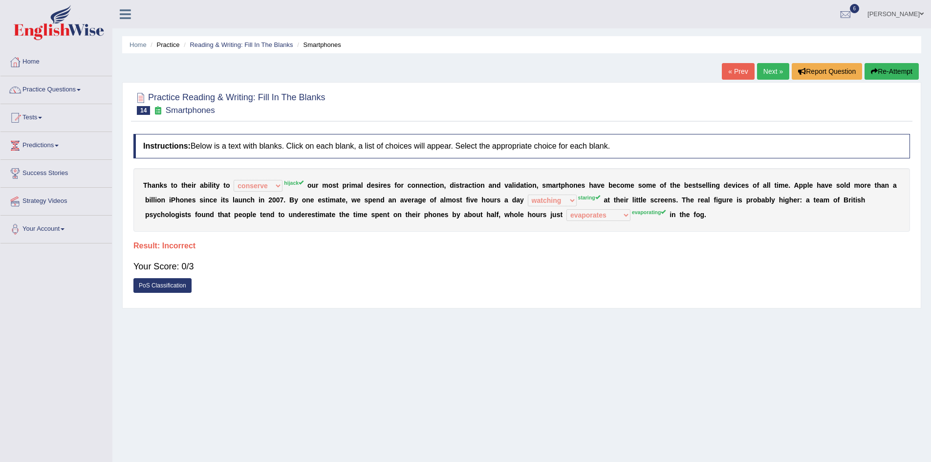
click at [771, 72] on link "Next »" at bounding box center [773, 71] width 32 height 17
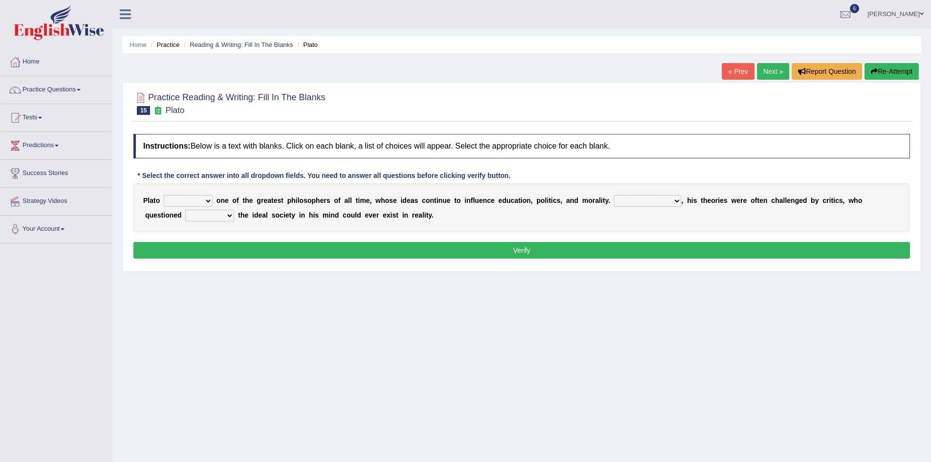
click at [212, 200] on select "keeps comes claims remains" at bounding box center [188, 201] width 49 height 12
select select "remains"
click at [164, 195] on select "keeps comes claims remains" at bounding box center [188, 201] width 49 height 12
click at [677, 201] on select "Notwithstanding So However Whatever" at bounding box center [647, 201] width 67 height 12
select select "However"
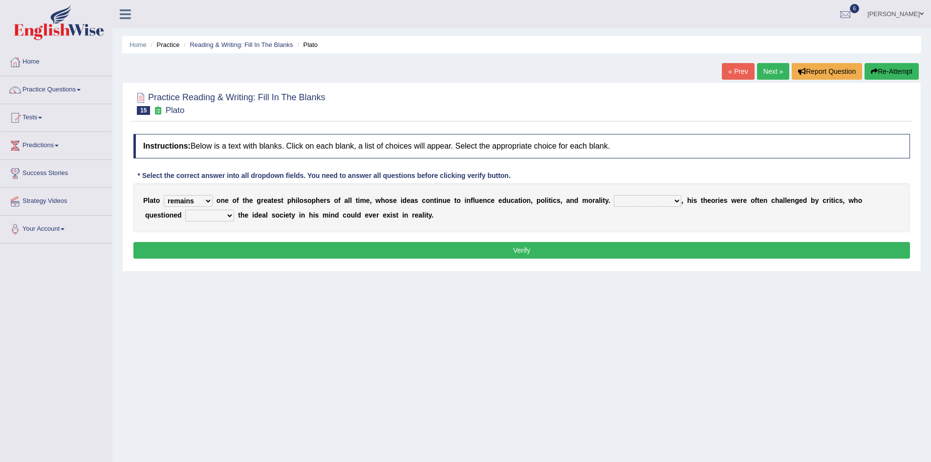
click at [614, 195] on select "Notwithstanding So However Whatever" at bounding box center [647, 201] width 67 height 12
click at [229, 215] on select "which what that whether" at bounding box center [209, 216] width 49 height 12
select select "whether"
click at [185, 210] on select "which what that whether" at bounding box center [209, 216] width 49 height 12
click at [296, 244] on button "Verify" at bounding box center [521, 250] width 777 height 17
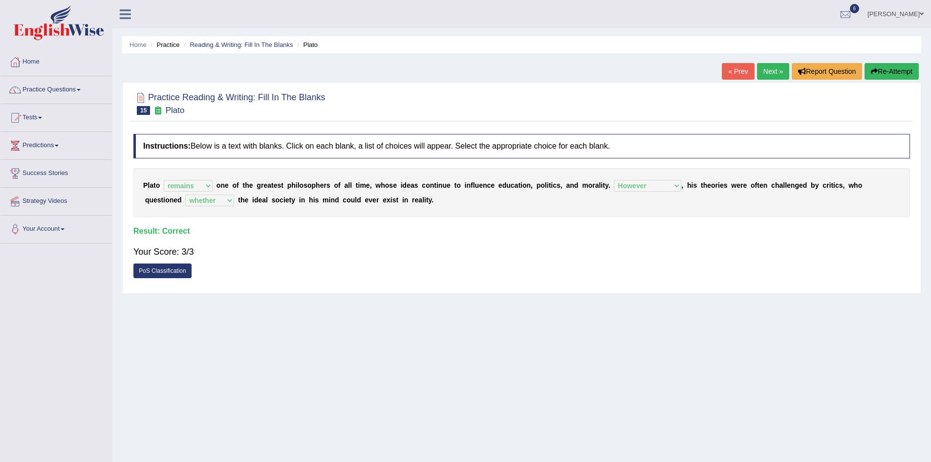
click at [770, 72] on link "Next »" at bounding box center [773, 71] width 32 height 17
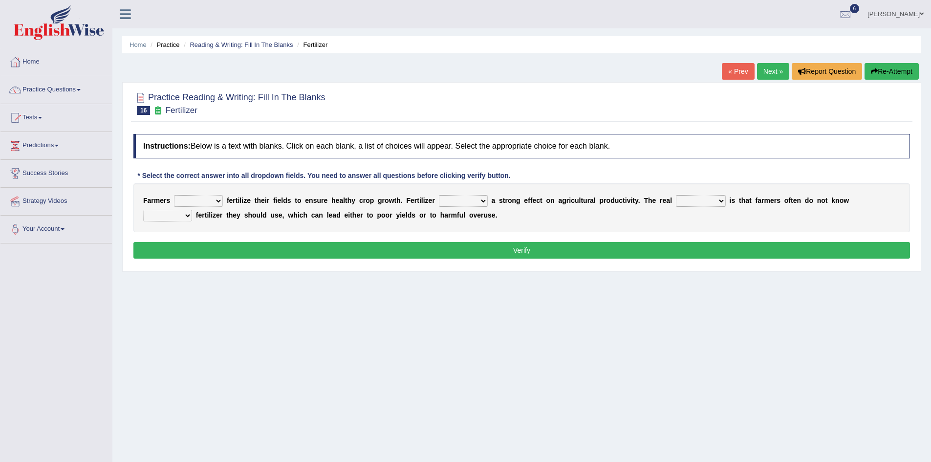
click at [217, 200] on select "must should need can" at bounding box center [198, 201] width 49 height 12
select select "should"
click at [174, 195] on select "must should need can" at bounding box center [198, 201] width 49 height 12
click at [482, 201] on select "has had have having" at bounding box center [463, 201] width 49 height 12
select select "have"
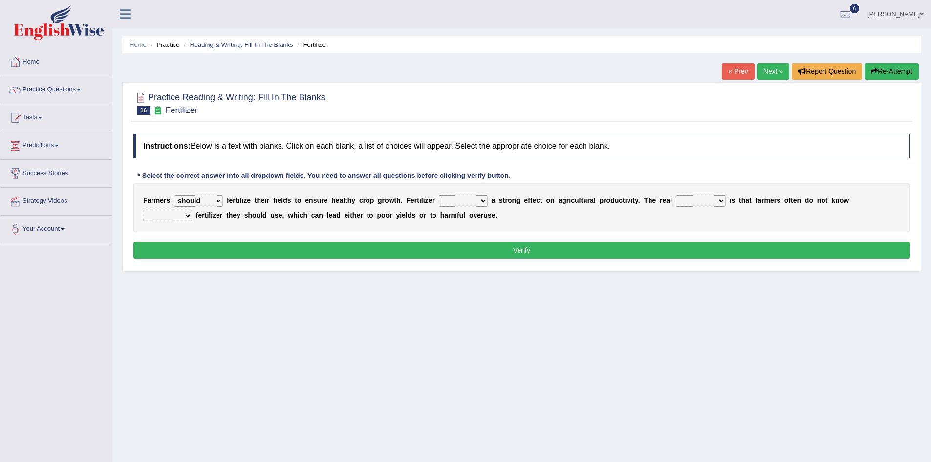
click at [439, 195] on select "has had have having" at bounding box center [463, 201] width 49 height 12
click at [719, 198] on select "problem question conclusion answer" at bounding box center [701, 201] width 50 height 12
select select "problem"
click at [676, 195] on select "problem question conclusion answer" at bounding box center [701, 201] width 50 height 12
click at [186, 218] on select "how much how many however so much" at bounding box center [167, 216] width 49 height 12
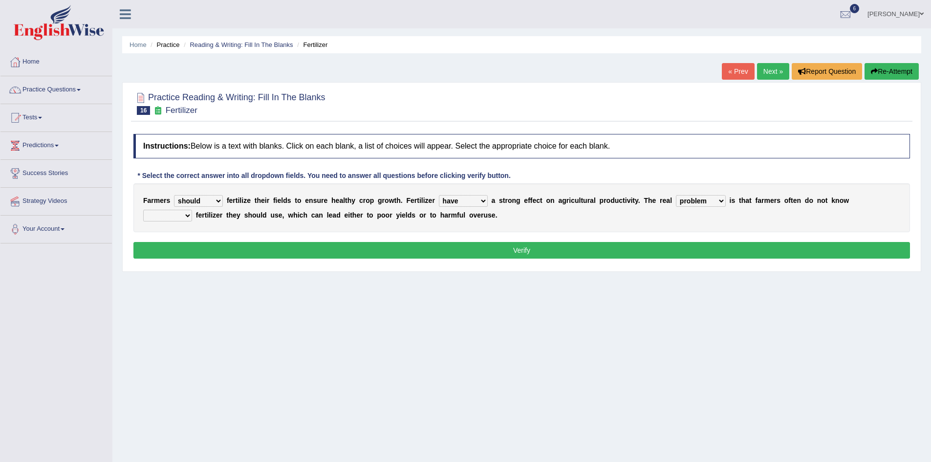
select select "how much"
click at [143, 210] on select "how much how many however so much" at bounding box center [167, 216] width 49 height 12
click at [422, 248] on button "Verify" at bounding box center [521, 250] width 777 height 17
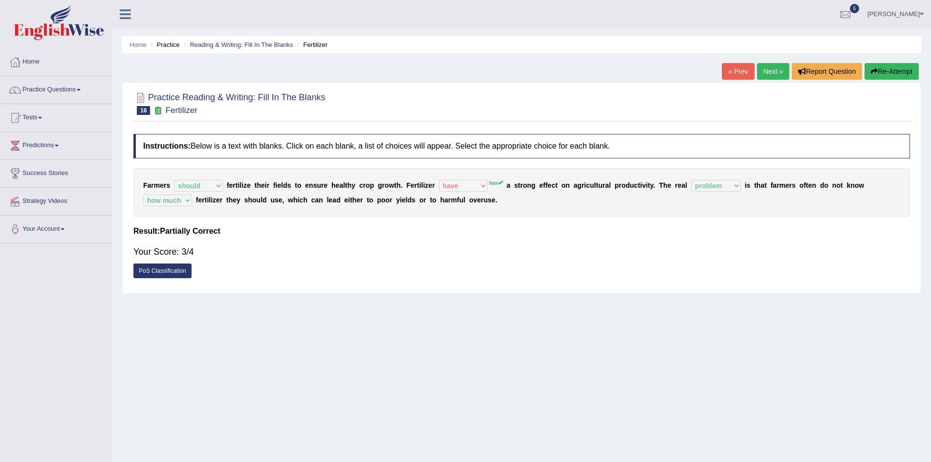
click at [770, 73] on link "Next »" at bounding box center [773, 71] width 32 height 17
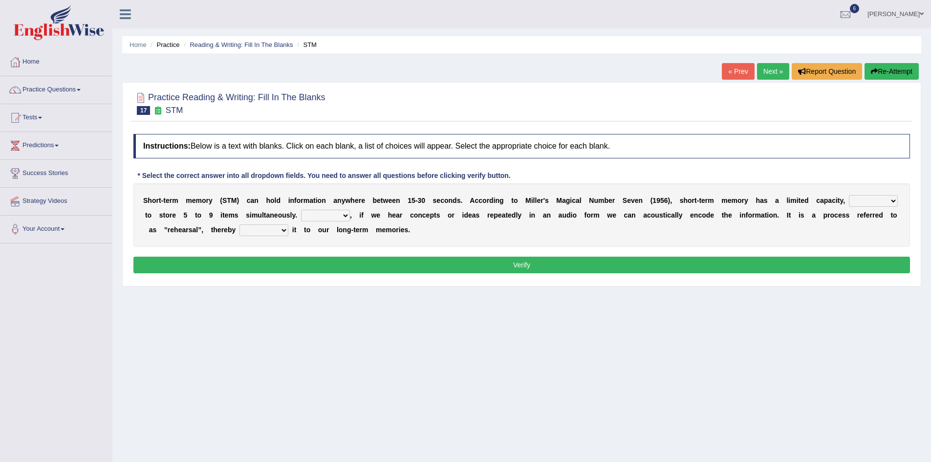
click at [893, 199] on select "being able is able be able unable" at bounding box center [873, 201] width 49 height 12
select select "is able"
click at [849, 195] on select "being able is able be able unable" at bounding box center [873, 201] width 49 height 12
click at [346, 215] on select "However So Moreover Therefore" at bounding box center [325, 216] width 49 height 12
select select "However"
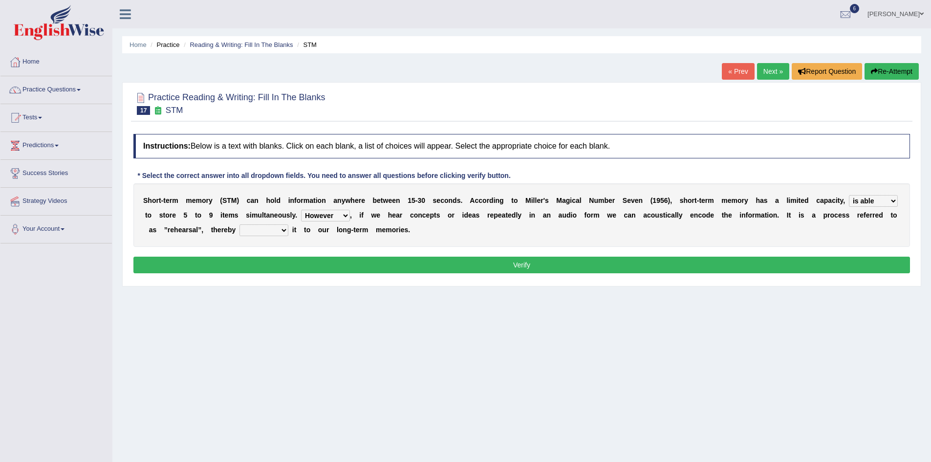
click at [301, 210] on select "However So Moreover Therefore" at bounding box center [325, 216] width 49 height 12
click at [282, 230] on select "commit commits commiting commited" at bounding box center [264, 230] width 49 height 12
select select "commited"
click at [240, 224] on select "commit commits commiting commited" at bounding box center [264, 230] width 49 height 12
click at [341, 264] on button "Verify" at bounding box center [521, 265] width 777 height 17
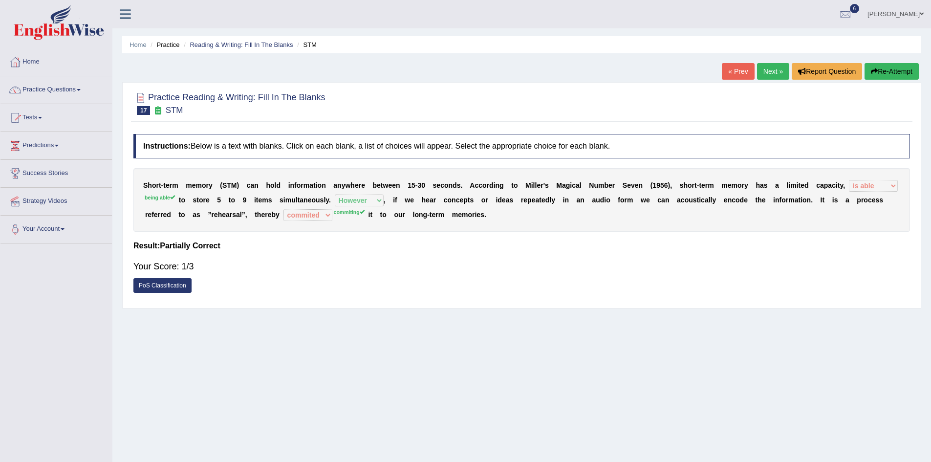
click at [764, 73] on link "Next »" at bounding box center [773, 71] width 32 height 17
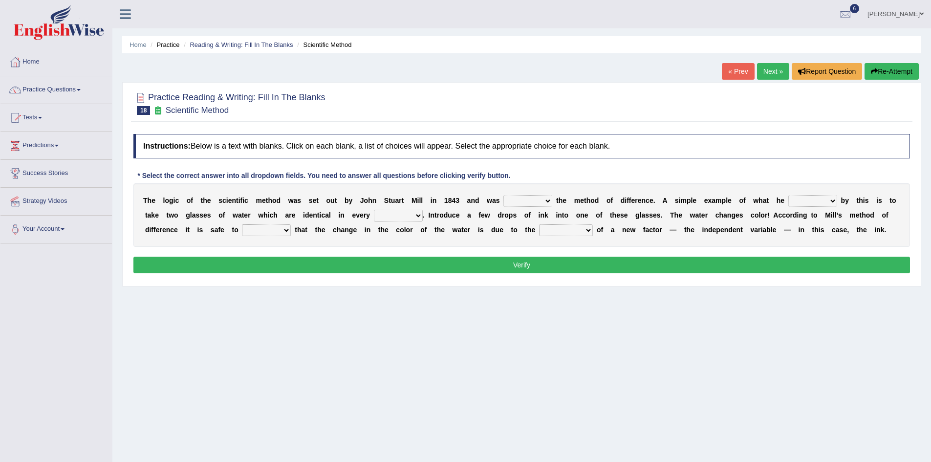
click at [553, 201] on b at bounding box center [554, 200] width 4 height 8
click at [547, 201] on select "pointed claimed demanded named" at bounding box center [527, 201] width 49 height 12
select select "named"
click at [503, 195] on select "pointed claimed demanded named" at bounding box center [527, 201] width 49 height 12
click at [548, 201] on select "pointed claimed demanded named" at bounding box center [527, 201] width 49 height 12
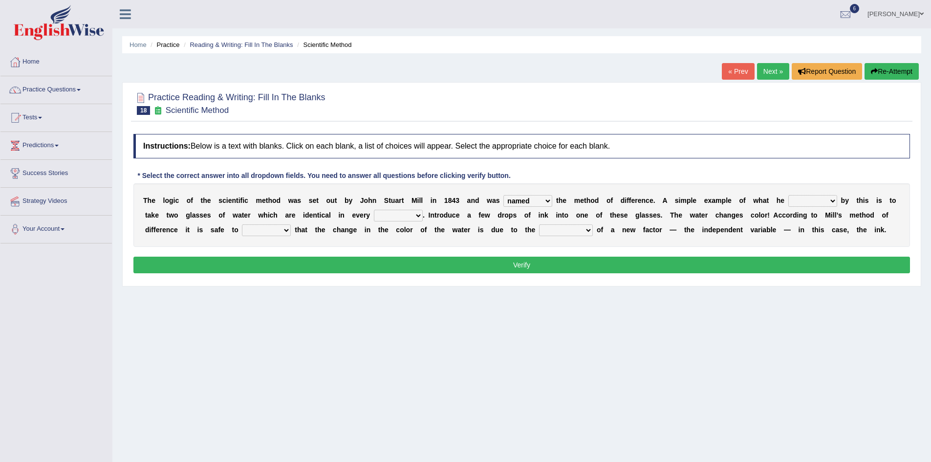
click at [503, 195] on select "pointed claimed demanded named" at bounding box center [527, 201] width 49 height 12
click at [832, 201] on select "capped charged found meant" at bounding box center [812, 201] width 49 height 12
select select "found"
click at [788, 195] on select "capped charged found meant" at bounding box center [812, 201] width 49 height 12
click at [418, 215] on select "thought identity measure respect" at bounding box center [398, 216] width 49 height 12
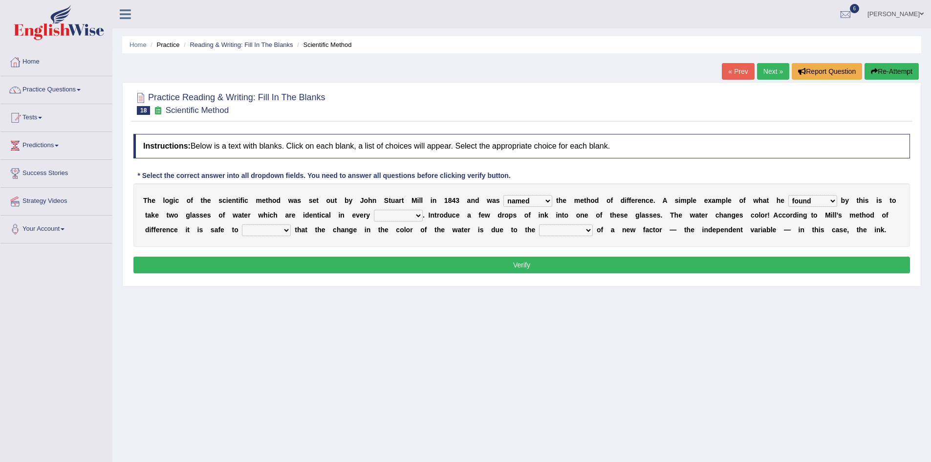
select select "measure"
click at [374, 210] on select "thought identity measure respect" at bounding box center [398, 216] width 49 height 12
click at [283, 230] on select "assume discuss prefer acclaim" at bounding box center [266, 230] width 49 height 12
select select "acclaim"
click at [242, 224] on select "assume discuss prefer acclaim" at bounding box center [266, 230] width 49 height 12
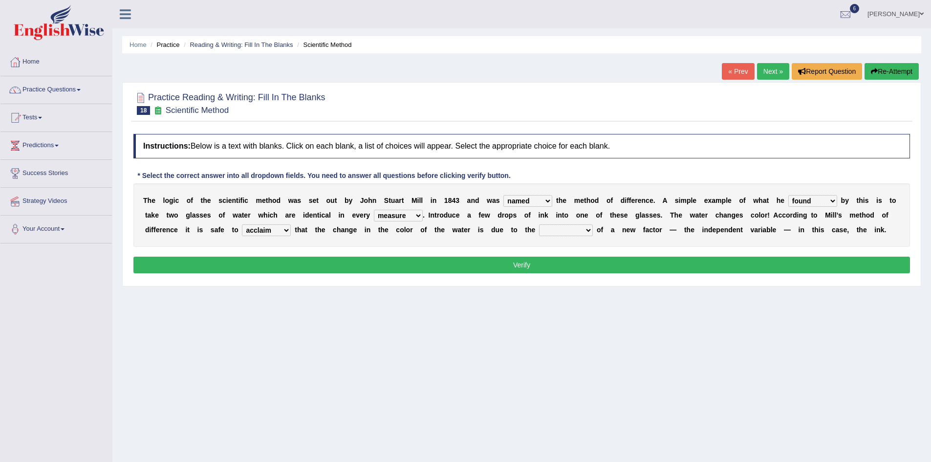
click at [586, 229] on select "introduction magnitude preparation purification" at bounding box center [566, 230] width 54 height 12
select select "preparation"
click at [539, 224] on select "introduction magnitude preparation purification" at bounding box center [566, 230] width 54 height 12
click at [536, 264] on button "Verify" at bounding box center [521, 265] width 777 height 17
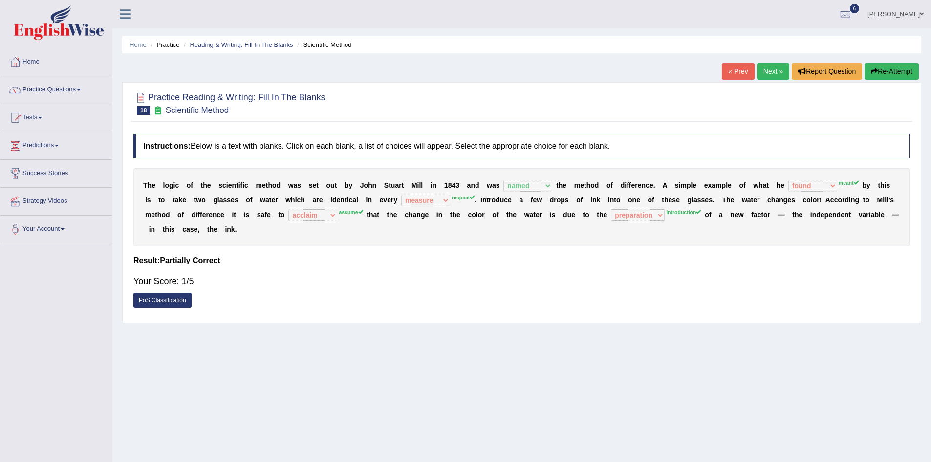
click at [766, 68] on link "Next »" at bounding box center [773, 71] width 32 height 17
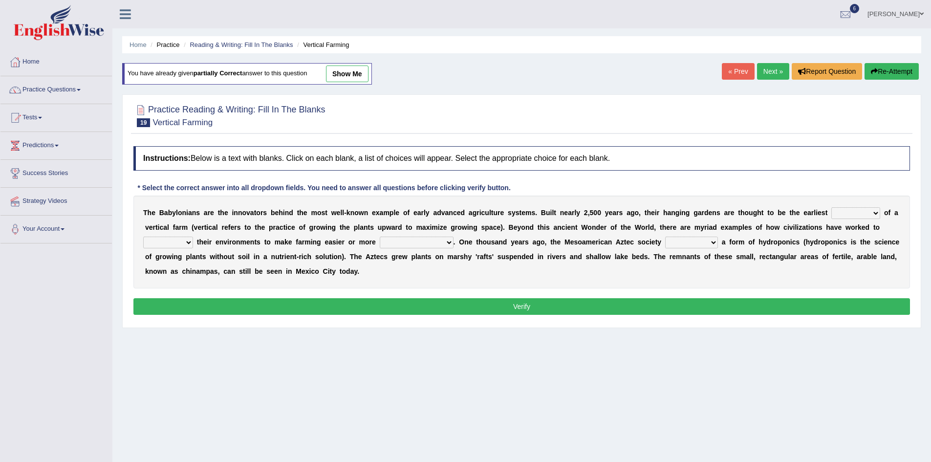
click at [876, 214] on select "prototype failure discredit protocol" at bounding box center [855, 213] width 49 height 12
select select "protocol"
click at [831, 207] on select "prototype failure discredit protocol" at bounding box center [855, 213] width 49 height 12
click at [188, 243] on select "manipulate escape respect disarrange" at bounding box center [168, 243] width 50 height 12
select select "manipulate"
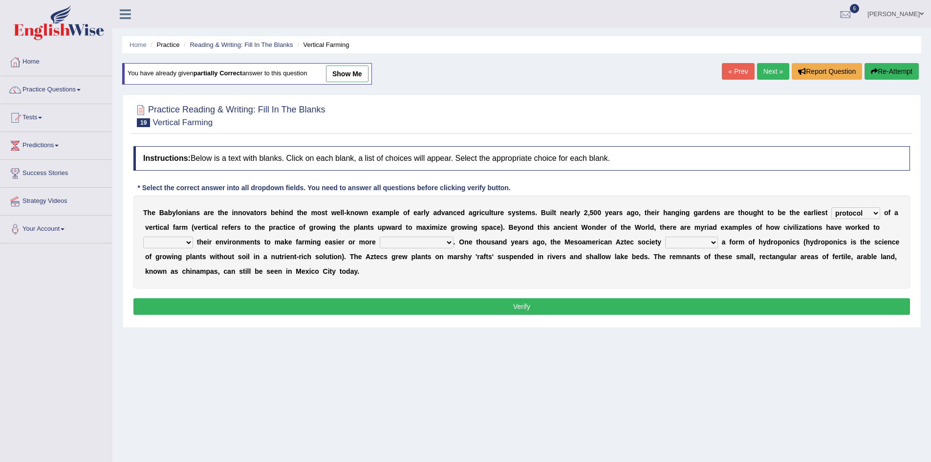
click at [143, 237] on select "manipulate escape respect disarrange" at bounding box center [168, 243] width 50 height 12
click at [186, 240] on select "manipulate escape respect disarrange" at bounding box center [168, 243] width 50 height 12
click at [143, 237] on select "manipulate escape respect disarrange" at bounding box center [168, 243] width 50 height 12
click at [449, 243] on select "productive constructive connective counterproductive" at bounding box center [417, 243] width 74 height 12
select select "productive"
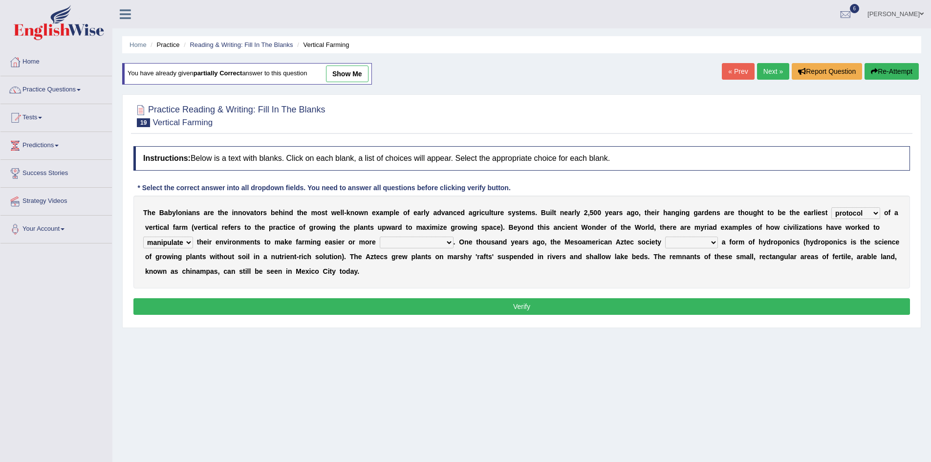
click at [380, 237] on select "productive constructive connective counterproductive" at bounding box center [417, 243] width 74 height 12
click at [710, 241] on select "domineered volunteered pioneered engineered" at bounding box center [691, 243] width 53 height 12
select select "pioneered"
click at [665, 237] on select "domineered volunteered pioneered engineered" at bounding box center [691, 243] width 53 height 12
click at [524, 302] on button "Verify" at bounding box center [521, 306] width 777 height 17
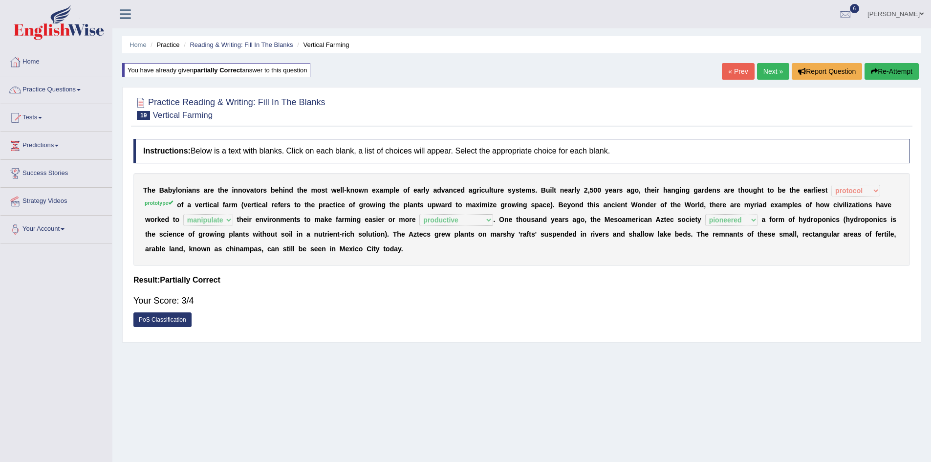
click at [764, 67] on link "Next »" at bounding box center [773, 71] width 32 height 17
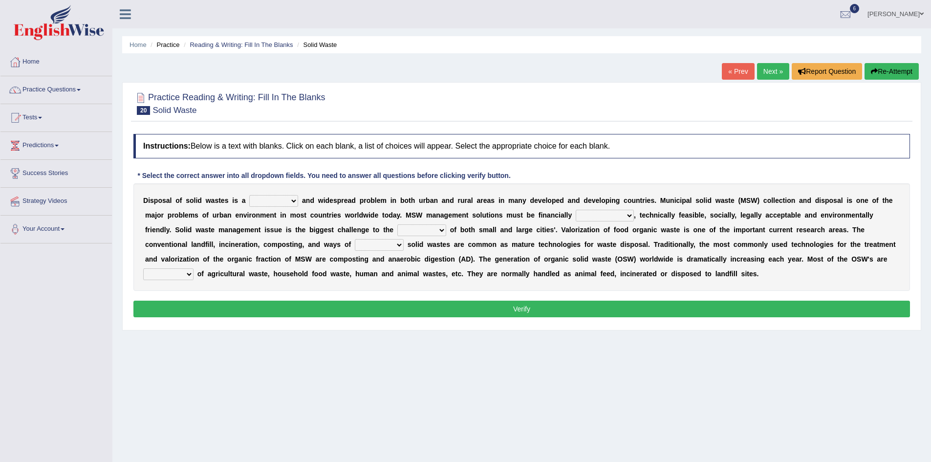
click at [292, 201] on select "slanting stinging stalling shafting" at bounding box center [273, 201] width 49 height 12
select select "stalling"
click at [249, 195] on select "slanting stinging stalling shafting" at bounding box center [273, 201] width 49 height 12
click at [627, 218] on select "unattainable sustainable objectionable treasonable" at bounding box center [605, 216] width 58 height 12
select select "sustainable"
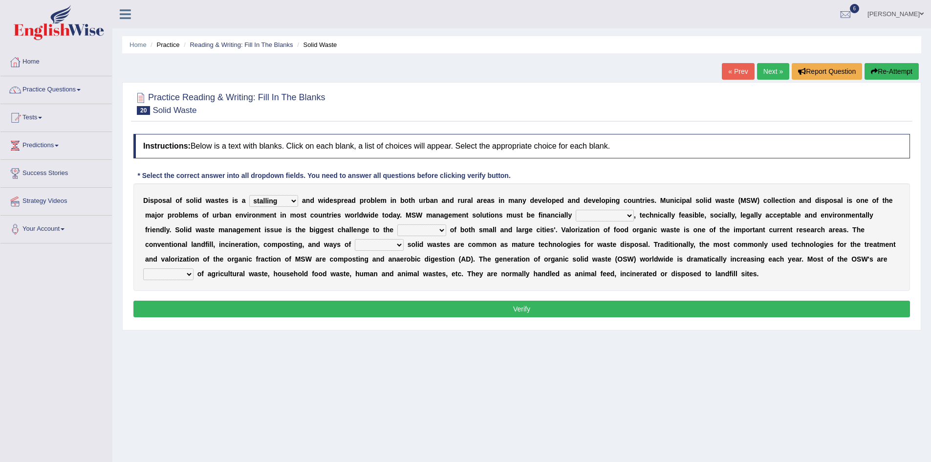
click at [576, 210] on select "unattainable sustainable objectionable treasonable" at bounding box center [605, 216] width 58 height 12
click at [444, 229] on div "D i s p o s a l o f s o l i d w a s t e s i s a slanting stinging stalling shaf…" at bounding box center [521, 237] width 777 height 108
click at [441, 232] on select "plants culture authorities history" at bounding box center [421, 230] width 49 height 12
select select "authorities"
click at [397, 224] on select "plants culture authorities history" at bounding box center [421, 230] width 49 height 12
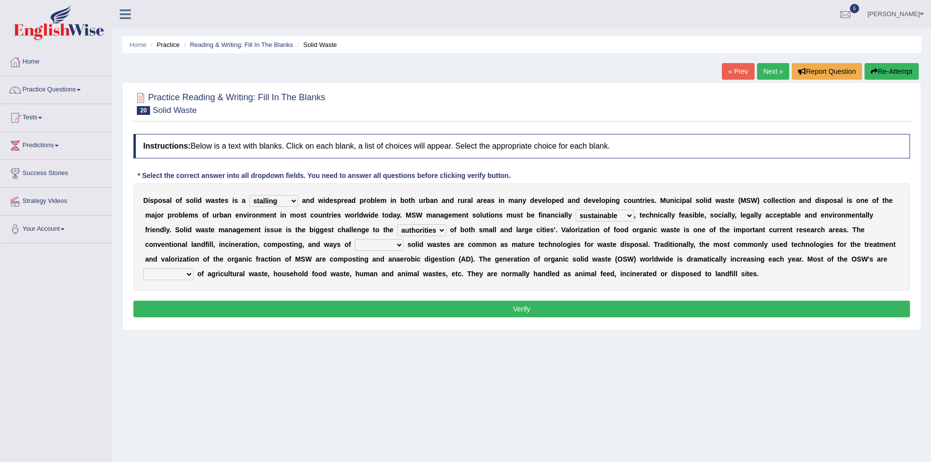
click at [398, 245] on select "reserving preserving deserving handling" at bounding box center [379, 245] width 49 height 12
click at [355, 239] on select "reserving preserving deserving handling" at bounding box center [379, 245] width 49 height 12
click at [190, 274] on select "composed disposed composing disposing" at bounding box center [168, 274] width 50 height 12
click at [399, 243] on select "reserving preserving deserving handling" at bounding box center [379, 245] width 49 height 12
select select "handling"
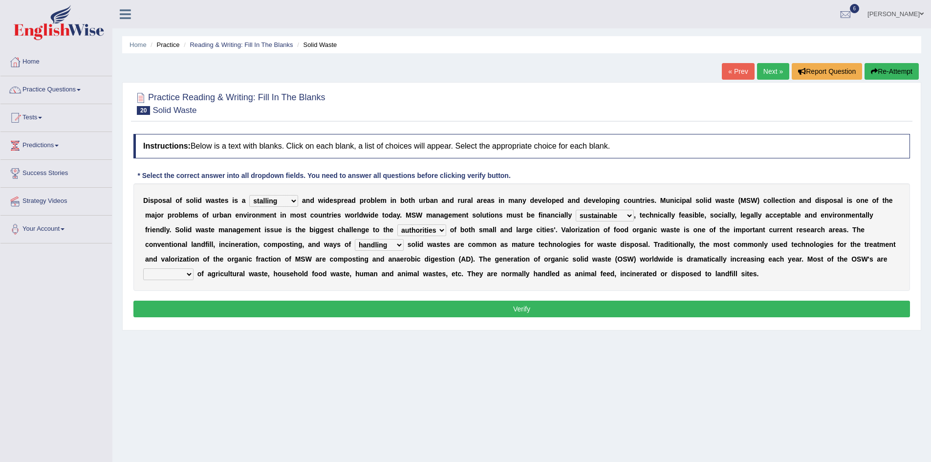
click at [355, 239] on select "reserving preserving deserving handling" at bounding box center [379, 245] width 49 height 12
click at [191, 274] on select "composed disposed composing disposing" at bounding box center [168, 274] width 50 height 12
select select "composing"
click at [143, 268] on select "composed disposed composing disposing" at bounding box center [168, 274] width 50 height 12
click at [305, 312] on button "Verify" at bounding box center [521, 309] width 777 height 17
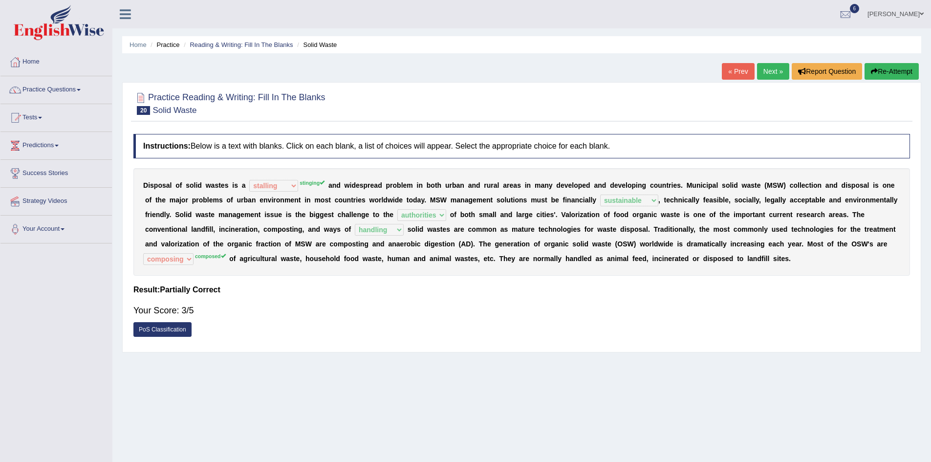
click at [768, 69] on link "Next »" at bounding box center [773, 71] width 32 height 17
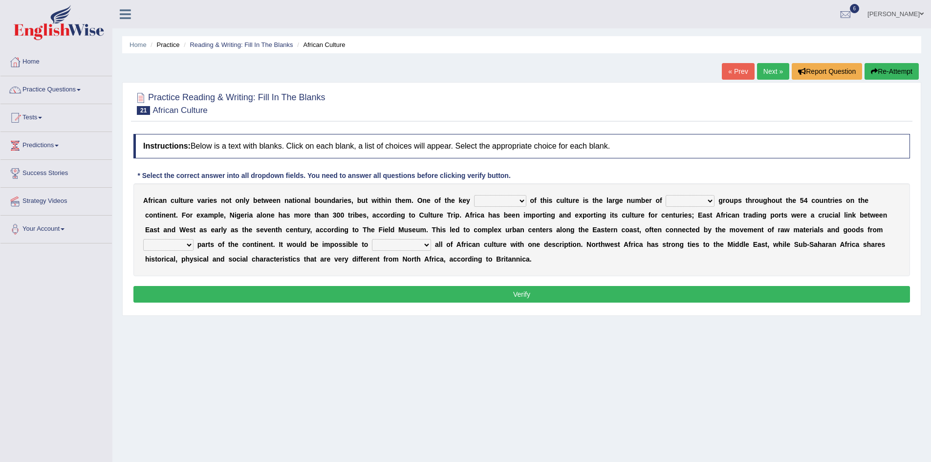
click at [522, 199] on select "conjectures features issues doubts" at bounding box center [500, 201] width 52 height 12
select select "features"
click at [474, 195] on select "conjectures features issues doubts" at bounding box center [500, 201] width 52 height 12
click at [707, 199] on select "ethic ethnic eugenic epic" at bounding box center [690, 201] width 49 height 12
select select "ethnic"
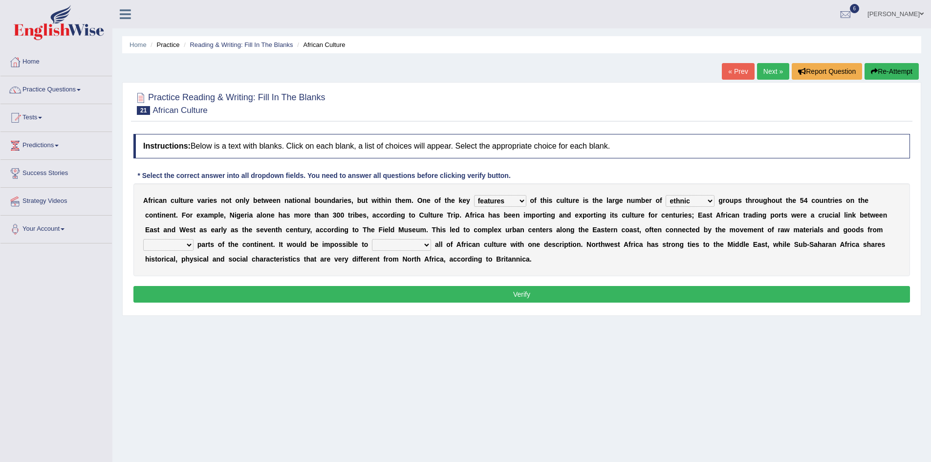
click at [666, 195] on select "ethic ethnic eugenic epic" at bounding box center [690, 201] width 49 height 12
click at [191, 243] on select "forelocked interlocked unlocked landlocked" at bounding box center [168, 245] width 50 height 12
select select "interlocked"
click at [143, 239] on select "forelocked interlocked unlocked landlocked" at bounding box center [168, 245] width 50 height 12
click at [190, 245] on select "forelocked interlocked unlocked landlocked" at bounding box center [168, 245] width 50 height 12
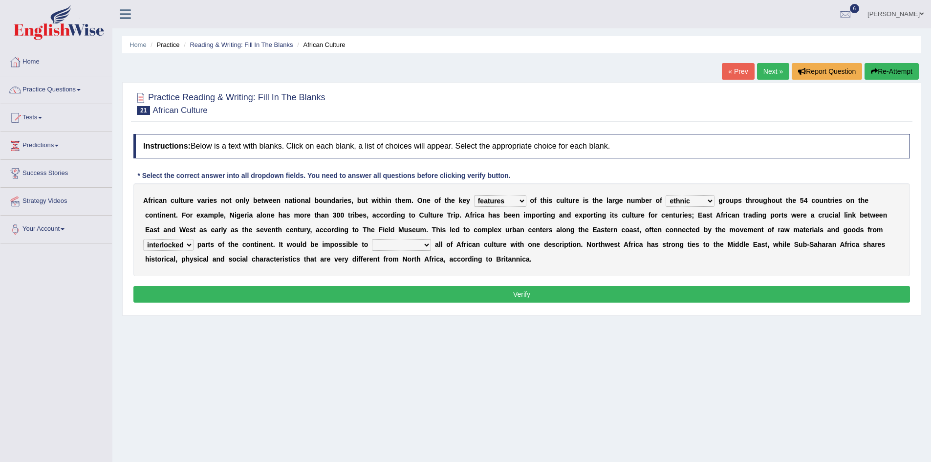
click at [143, 239] on select "forelocked interlocked unlocked landlocked" at bounding box center [168, 245] width 50 height 12
click at [424, 244] on select "characterize conceptualize symbolize synthesize" at bounding box center [401, 245] width 59 height 12
select select "characterize"
click at [372, 239] on select "characterize conceptualize symbolize synthesize" at bounding box center [401, 245] width 59 height 12
click at [491, 292] on button "Verify" at bounding box center [521, 294] width 777 height 17
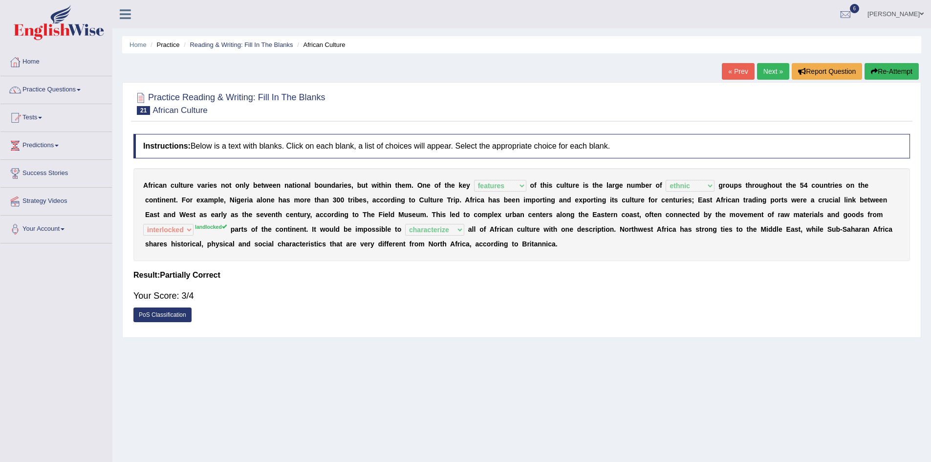
click at [761, 70] on link "Next »" at bounding box center [773, 71] width 32 height 17
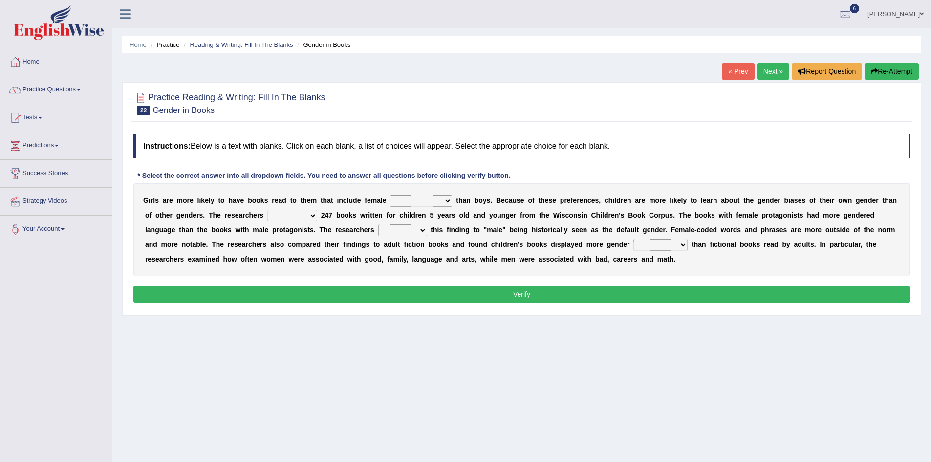
click at [449, 201] on select "protagonists cosmogonists agonists expressionists" at bounding box center [421, 201] width 62 height 12
select select "agonists"
click at [390, 195] on select "protagonists cosmogonists agonists expressionists" at bounding box center [421, 201] width 62 height 12
click at [313, 215] on select "hydrolyzed paralyzed catalyzed analyzed" at bounding box center [292, 216] width 50 height 12
select select "analyzed"
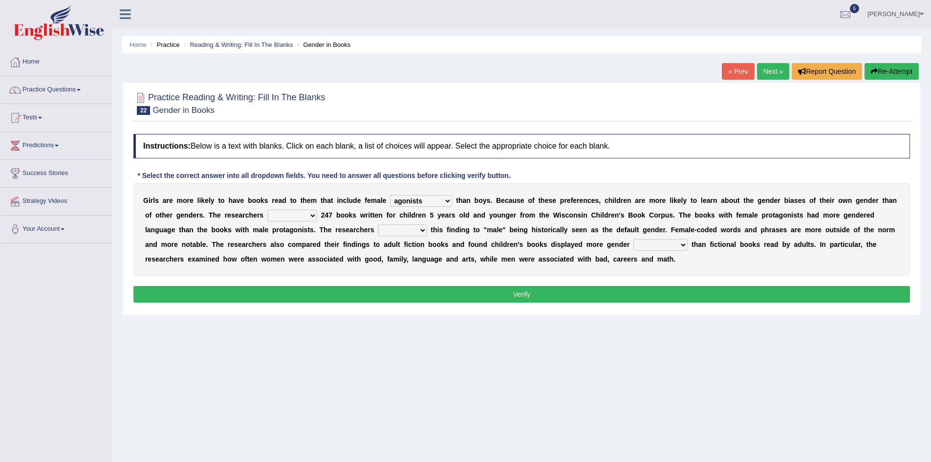
click at [267, 210] on select "hydrolyzed paralyzed catalyzed analyzed" at bounding box center [292, 216] width 50 height 12
click at [420, 229] on select "contribute tribute distribute attribute" at bounding box center [402, 230] width 49 height 12
select select "contribute"
click at [378, 224] on select "contribute tribute distribute attribute" at bounding box center [402, 230] width 49 height 12
click at [682, 248] on select "stereotypes teletypes prototypes electrotypes" at bounding box center [660, 245] width 54 height 12
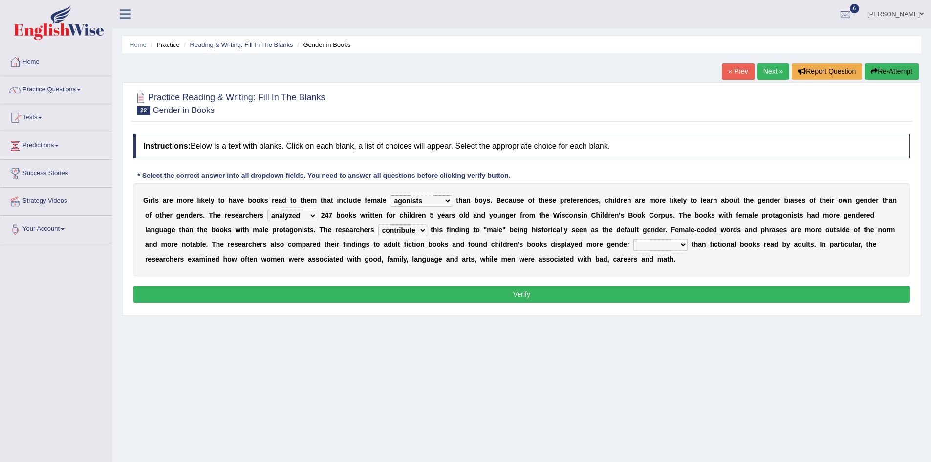
select select "stereotypes"
click at [633, 239] on select "stereotypes teletypes prototypes electrotypes" at bounding box center [660, 245] width 54 height 12
click at [614, 287] on button "Verify" at bounding box center [521, 294] width 777 height 17
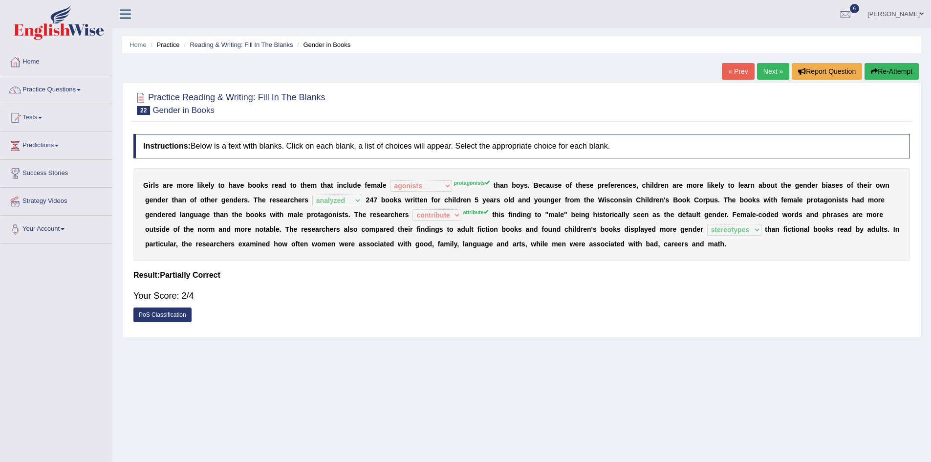
click at [767, 75] on link "Next »" at bounding box center [773, 71] width 32 height 17
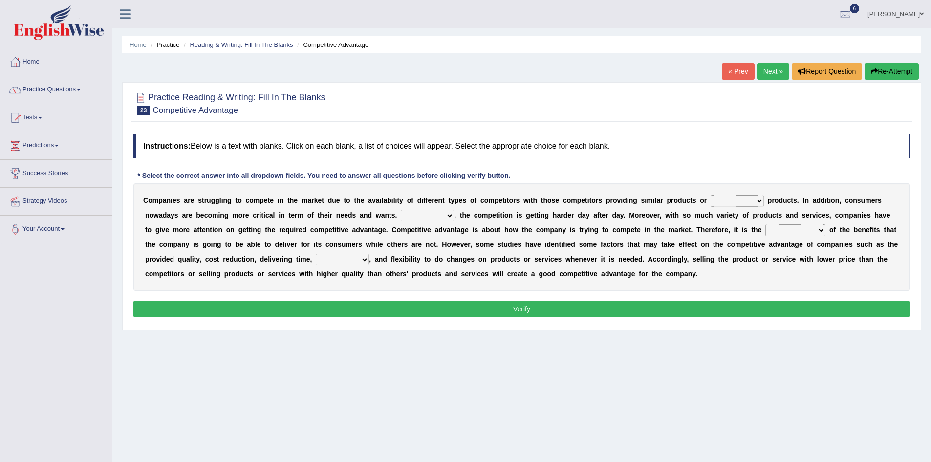
click at [759, 200] on select "constitution restitution substitution institution" at bounding box center [737, 201] width 53 height 12
select select "substitution"
click at [711, 195] on select "constitution restitution substitution institution" at bounding box center [737, 201] width 53 height 12
click at [446, 213] on select "However Instead Additionally Therefore" at bounding box center [427, 216] width 53 height 12
select select "Therefore"
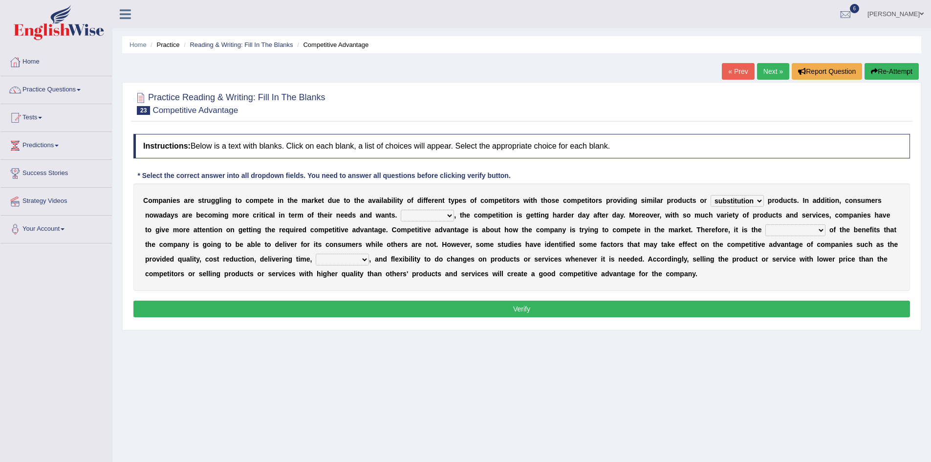
click at [401, 210] on select "However Instead Additionally Therefore" at bounding box center [427, 216] width 53 height 12
click at [446, 216] on select "However Instead Additionally Therefore" at bounding box center [427, 216] width 53 height 12
click at [401, 210] on select "However Instead Additionally Therefore" at bounding box center [427, 216] width 53 height 12
click at [819, 229] on select "dissemination ordination determination incarnation" at bounding box center [795, 230] width 60 height 12
click at [865, 350] on div "Home Practice Reading & Writing: Fill In The Blanks Competitive Advantage « Pre…" at bounding box center [521, 244] width 819 height 489
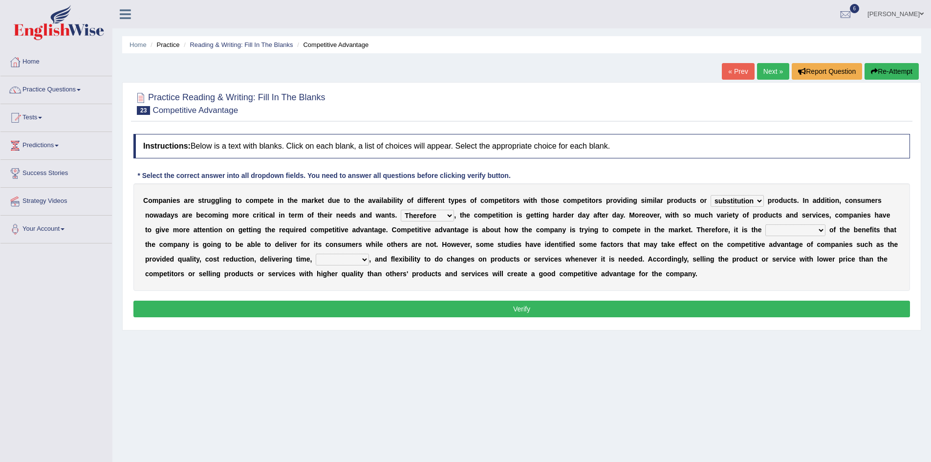
click at [822, 228] on select "dissemination ordination determination incarnation" at bounding box center [795, 230] width 60 height 12
select select "determination"
click at [765, 224] on select "dissemination ordination determination incarnation" at bounding box center [795, 230] width 60 height 12
click at [366, 258] on select "captivation aggregation deprivation innovation" at bounding box center [342, 260] width 53 height 12
select select "innovation"
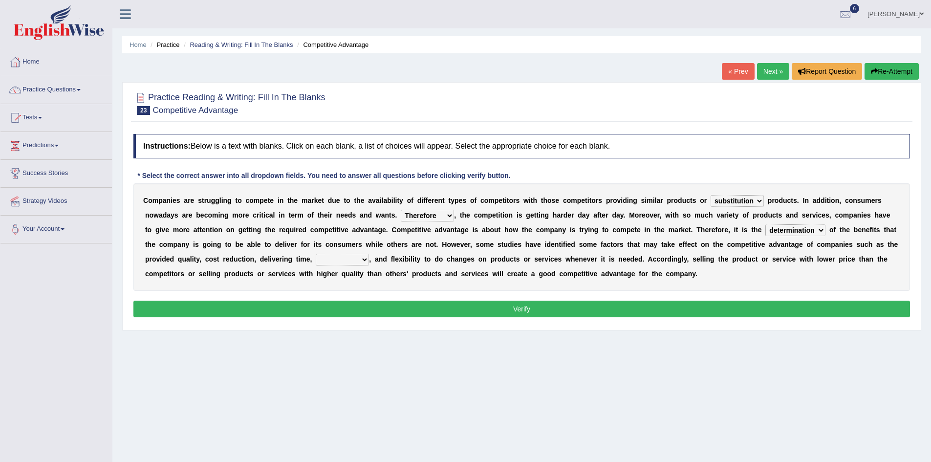
click at [316, 254] on select "captivation aggregation deprivation innovation" at bounding box center [342, 260] width 53 height 12
click at [444, 306] on button "Verify" at bounding box center [521, 309] width 777 height 17
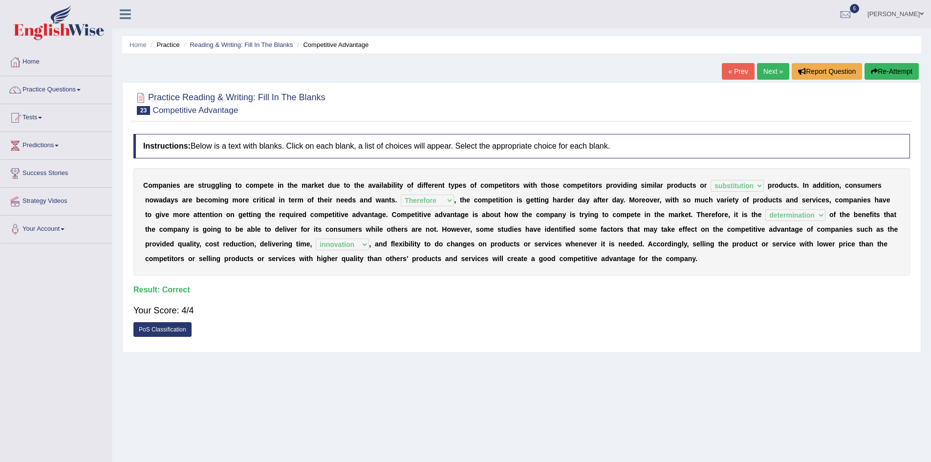
click at [770, 68] on link "Next »" at bounding box center [773, 71] width 32 height 17
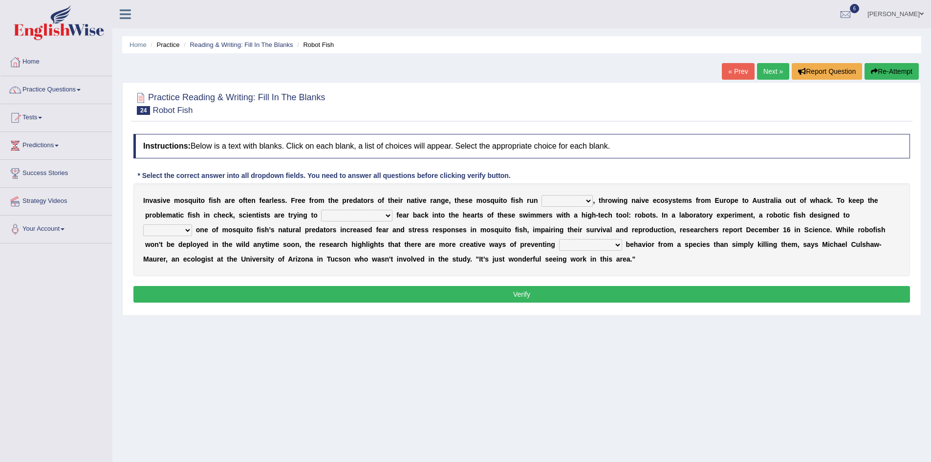
click at [588, 201] on select "occupant flippant rampant concordant" at bounding box center [567, 201] width 51 height 12
click at [606, 174] on div "Instructions: Below is a text with blanks. Click on each blank, a list of choic…" at bounding box center [522, 219] width 782 height 181
click at [588, 200] on select "occupant flippant rampant concordant" at bounding box center [567, 201] width 51 height 12
click at [622, 336] on div "Home Practice Reading & Writing: Fill In The Blanks Robot Fish « Prev Next » Re…" at bounding box center [521, 244] width 819 height 489
